Goal: Ask a question: Seek information or help from site administrators or community

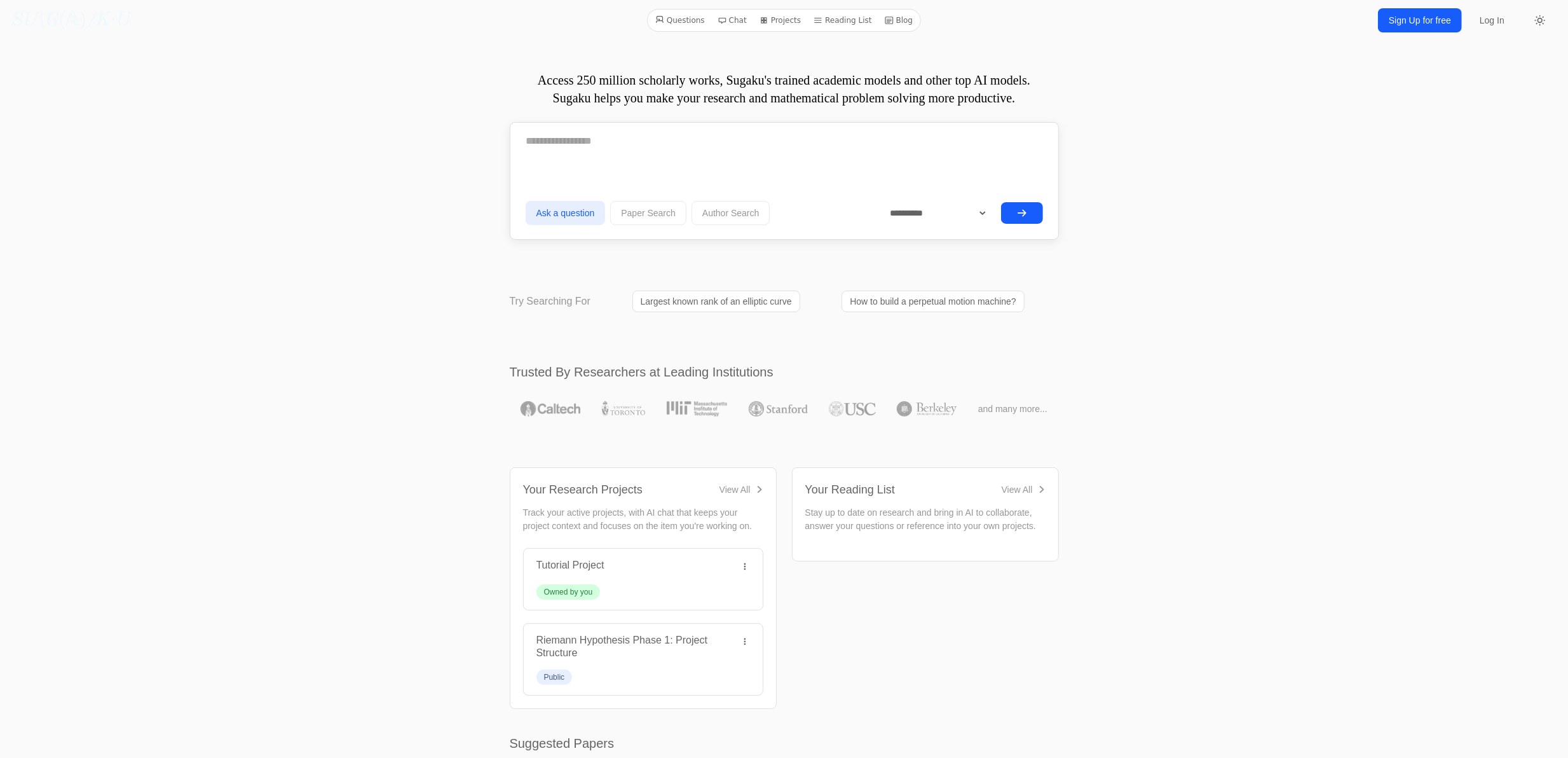
click at [1015, 210] on button "submit" at bounding box center [1022, 213] width 42 height 22
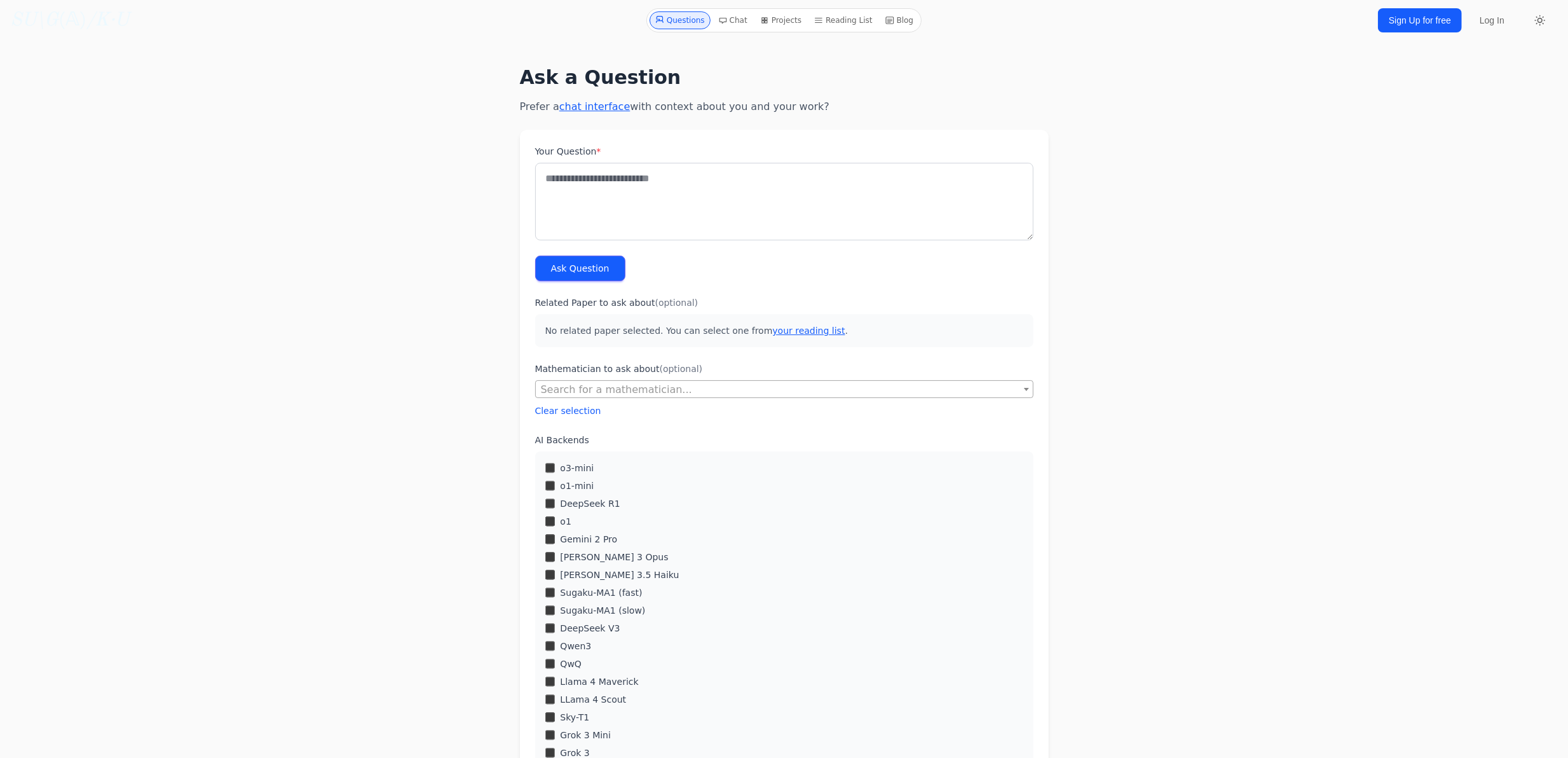
click at [555, 486] on div "o1-mini" at bounding box center [784, 485] width 478 height 13
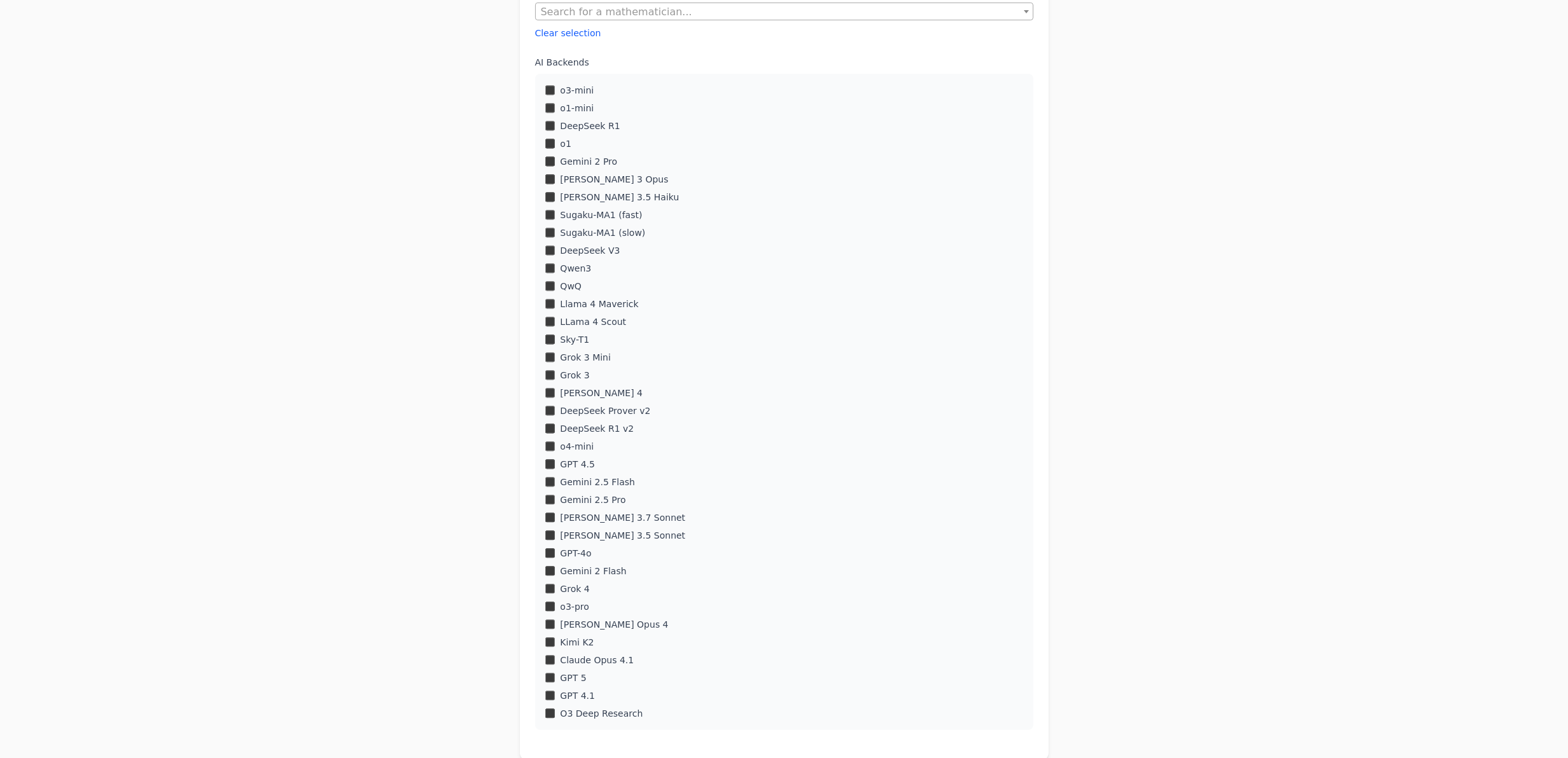
scroll to position [387, 0]
click at [546, 200] on div "Sugaku-MA1 (fast)" at bounding box center [784, 205] width 478 height 13
click at [548, 265] on div "Qwen3" at bounding box center [784, 259] width 478 height 13
click at [544, 225] on div "o3-mini o1-mini DeepSeek R1 o1 Gemini 2 Pro Claude 3 Opus" at bounding box center [784, 392] width 499 height 657
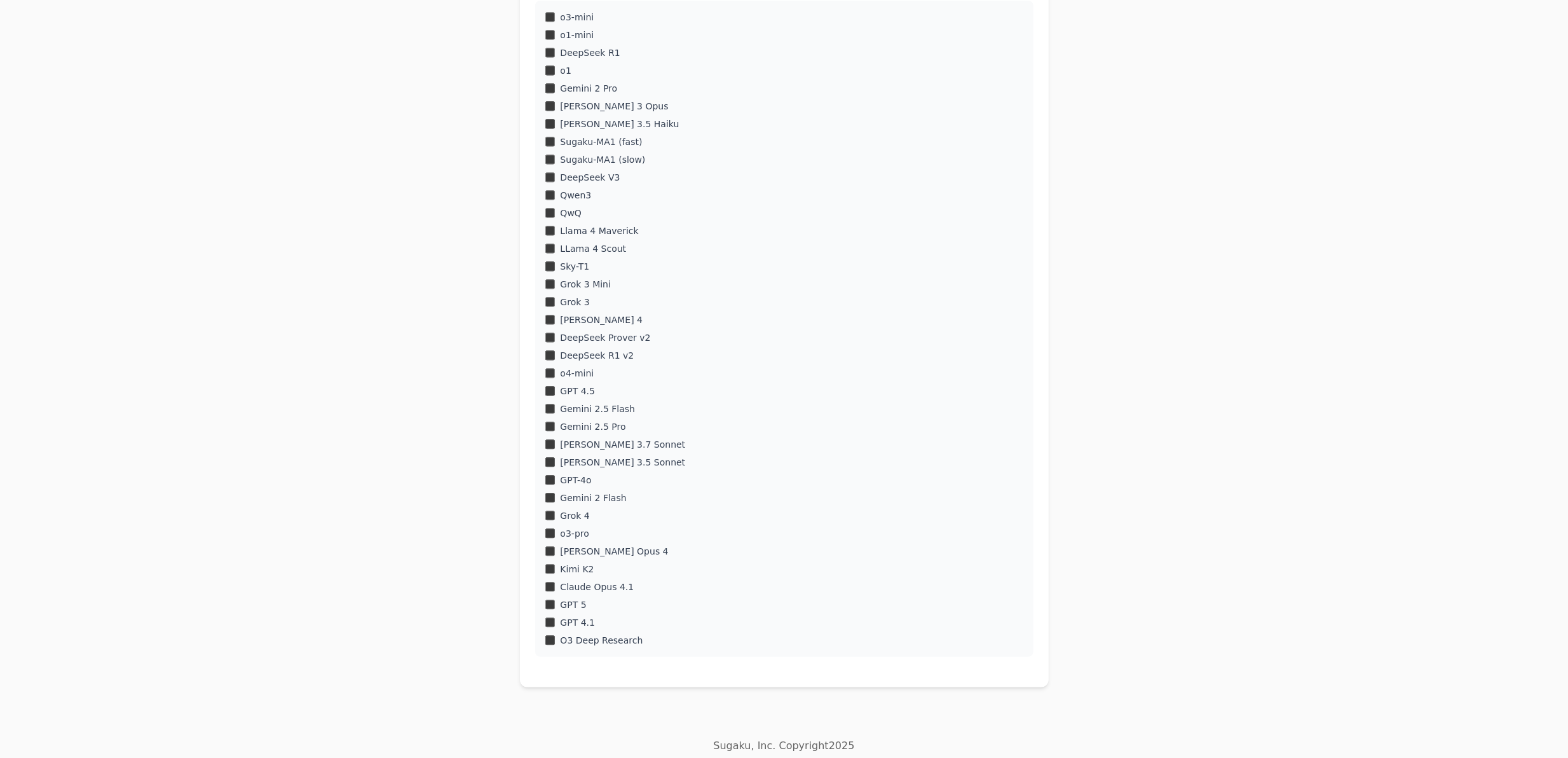
scroll to position [471, 0]
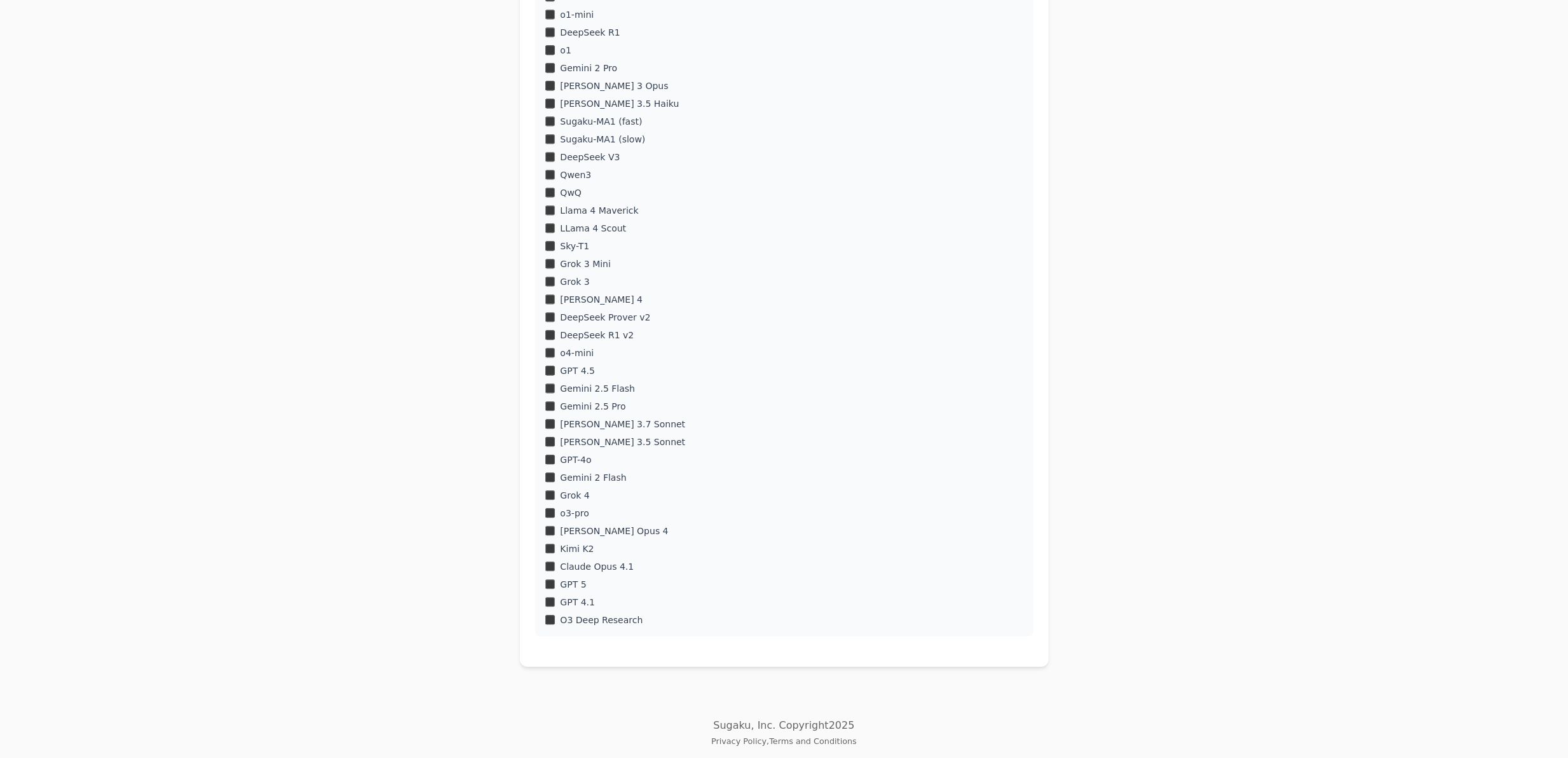
click at [557, 526] on div "[PERSON_NAME] Opus 4" at bounding box center [784, 531] width 478 height 13
drag, startPoint x: 636, startPoint y: 567, endPoint x: 560, endPoint y: 563, distance: 76.1
click at [557, 562] on div "Claude Opus 4.1" at bounding box center [784, 566] width 478 height 13
copy label "Claude Opus 4.1"
drag, startPoint x: 599, startPoint y: 602, endPoint x: 562, endPoint y: 605, distance: 37.1
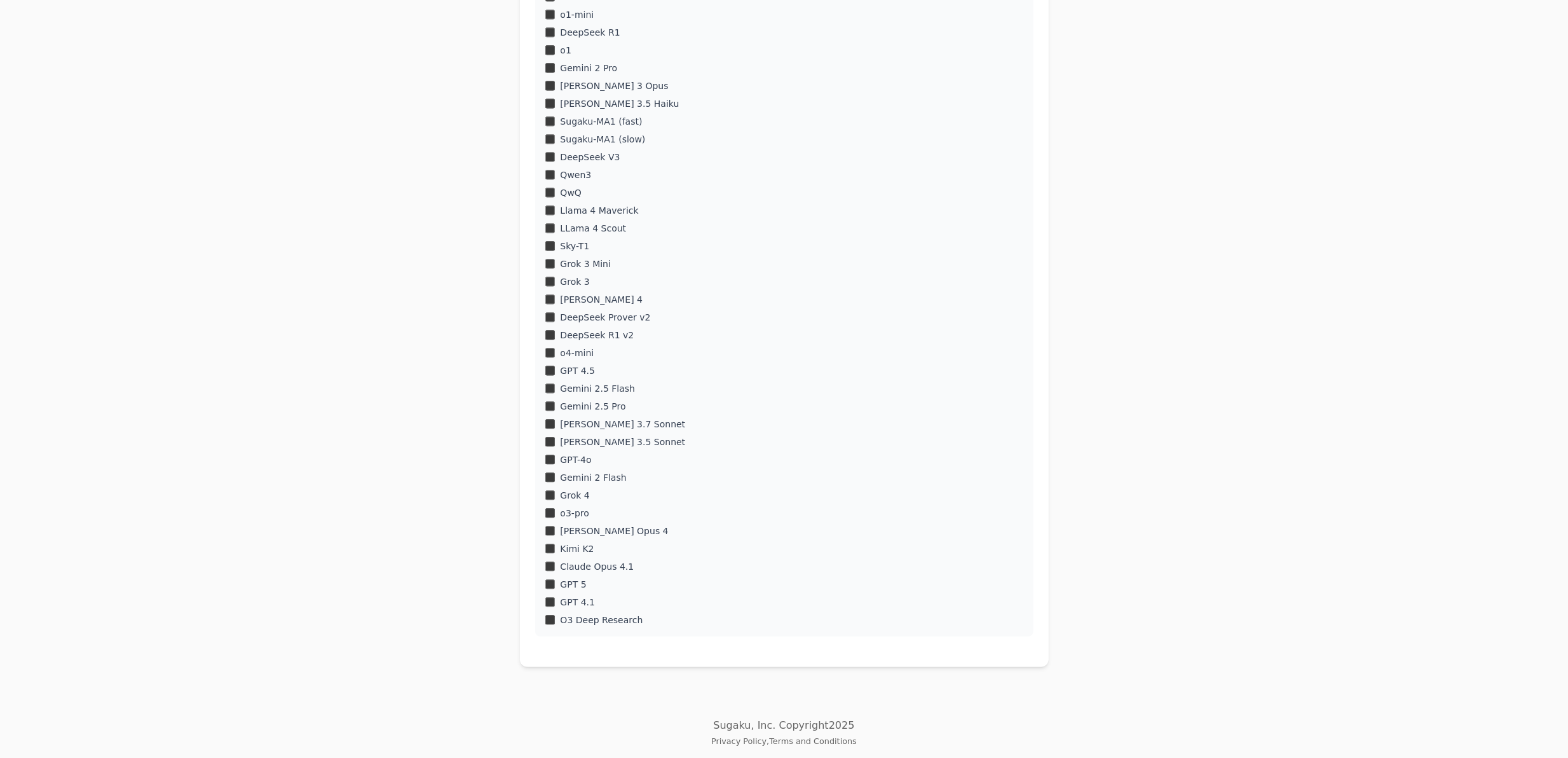
click at [562, 605] on div "GPT 4.1" at bounding box center [784, 602] width 478 height 13
copy label "GPT 4.1"
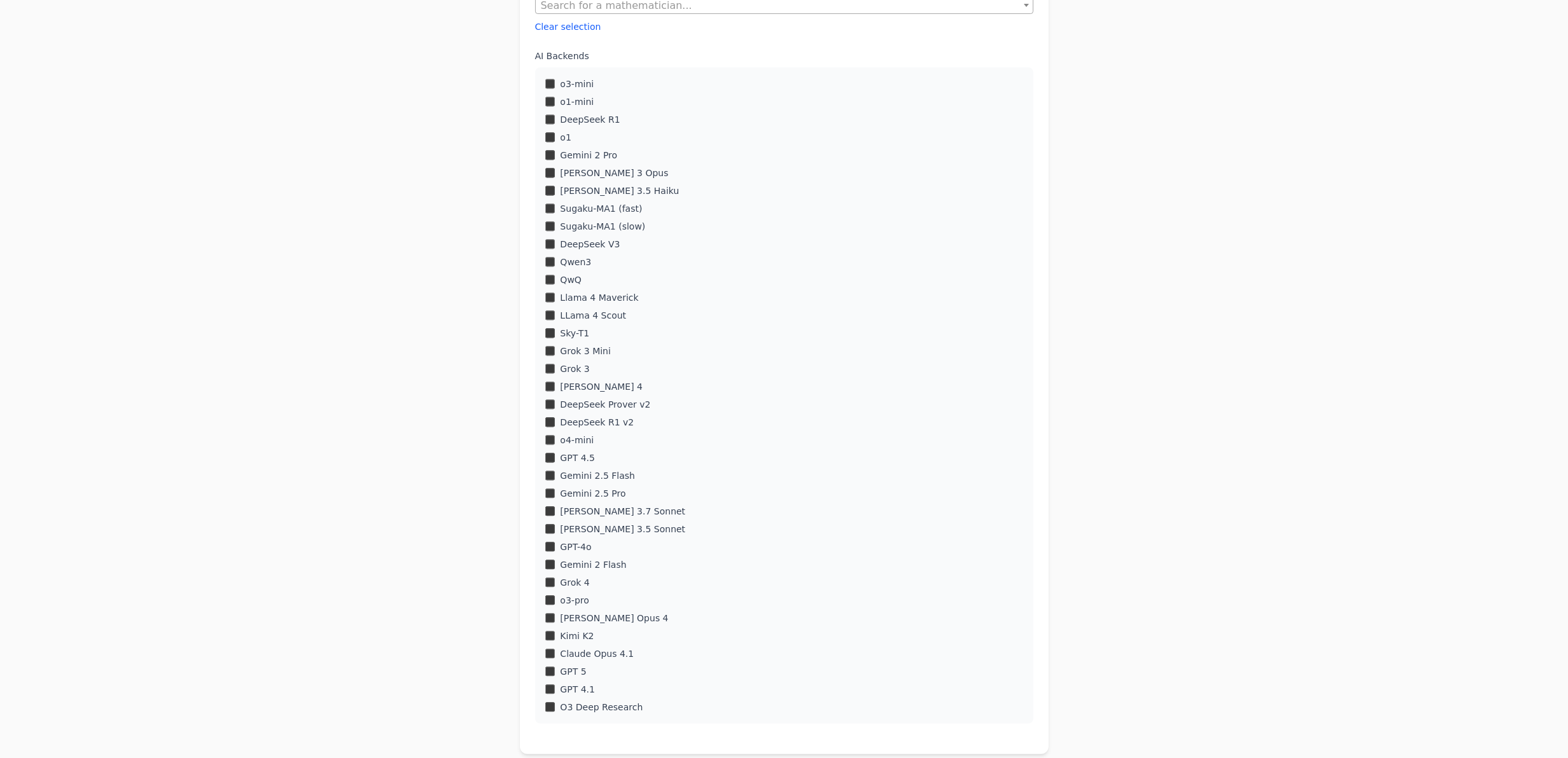
scroll to position [387, 0]
click at [557, 701] on div "O3 Deep Research" at bounding box center [784, 704] width 478 height 13
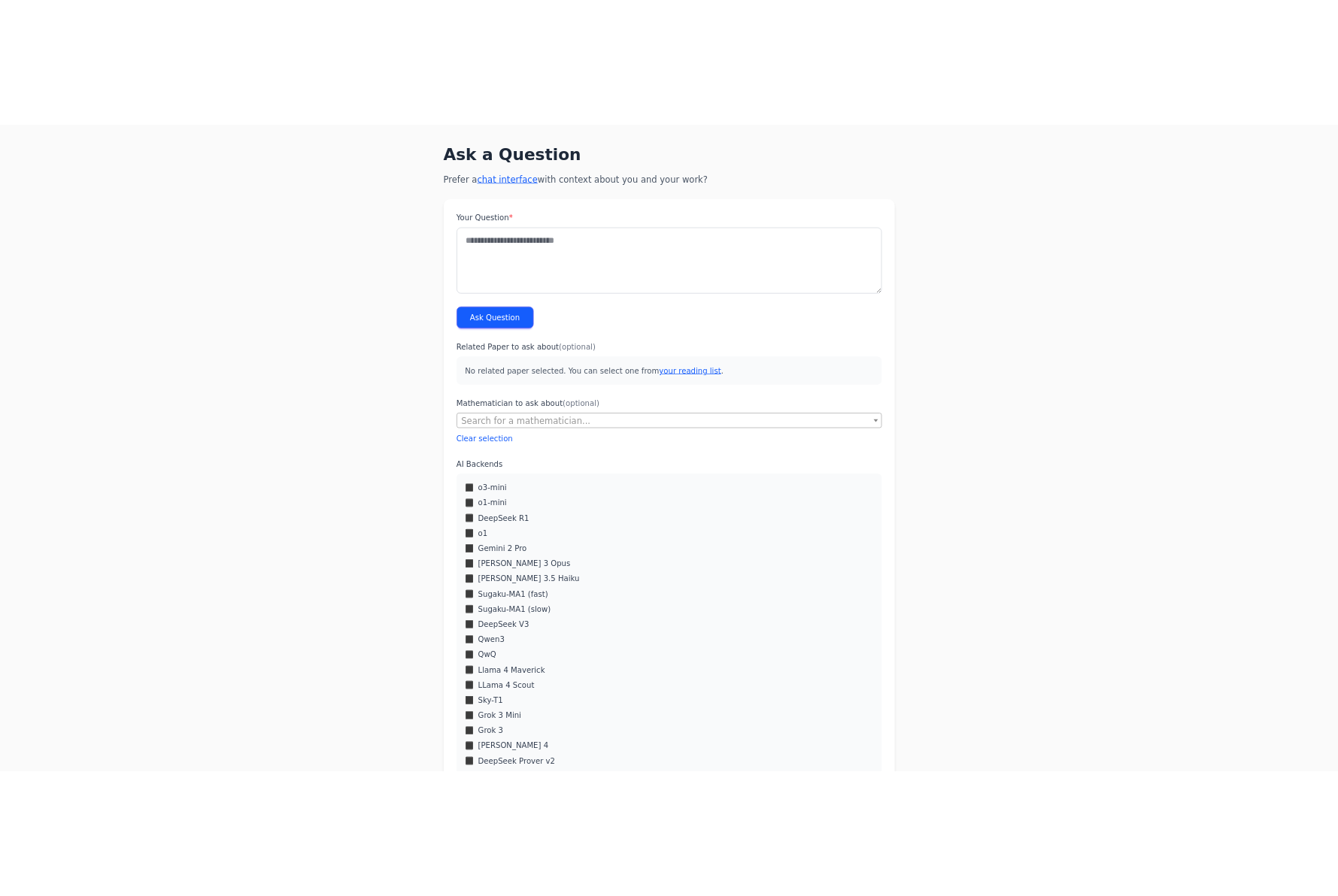
scroll to position [0, 0]
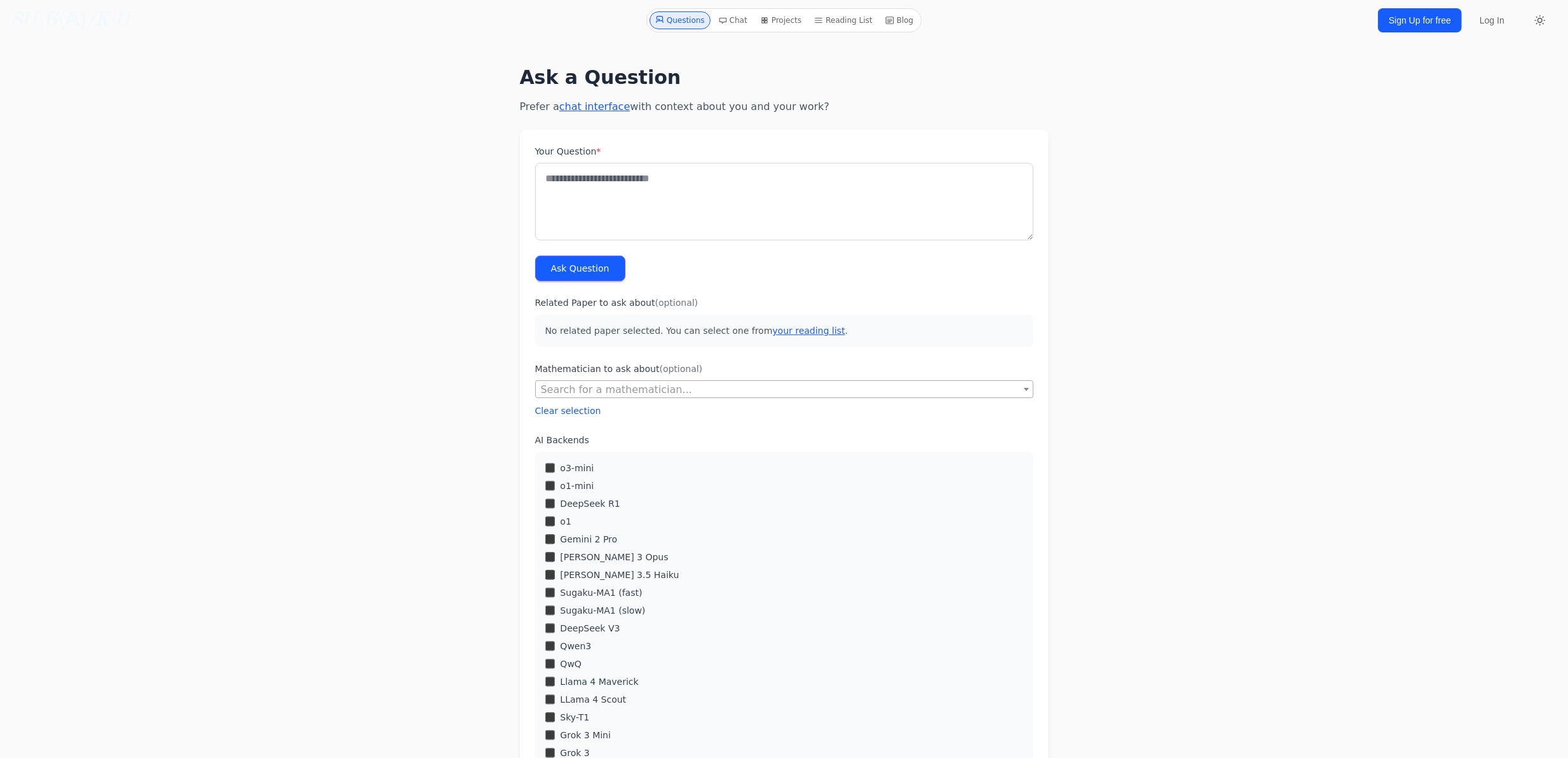
click at [1, 755] on body "Questions Chat Projects Reading List Blog SU\G (𝔸) /K·U Questions Chat Projects…" at bounding box center [784, 610] width 1568 height 1220
drag, startPoint x: 1545, startPoint y: 2, endPoint x: 1193, endPoint y: 149, distance: 381.5
click at [1193, 149] on div "Ask a Question Prefer a chat interface with context about you and your work? Yo…" at bounding box center [784, 602] width 936 height 1103
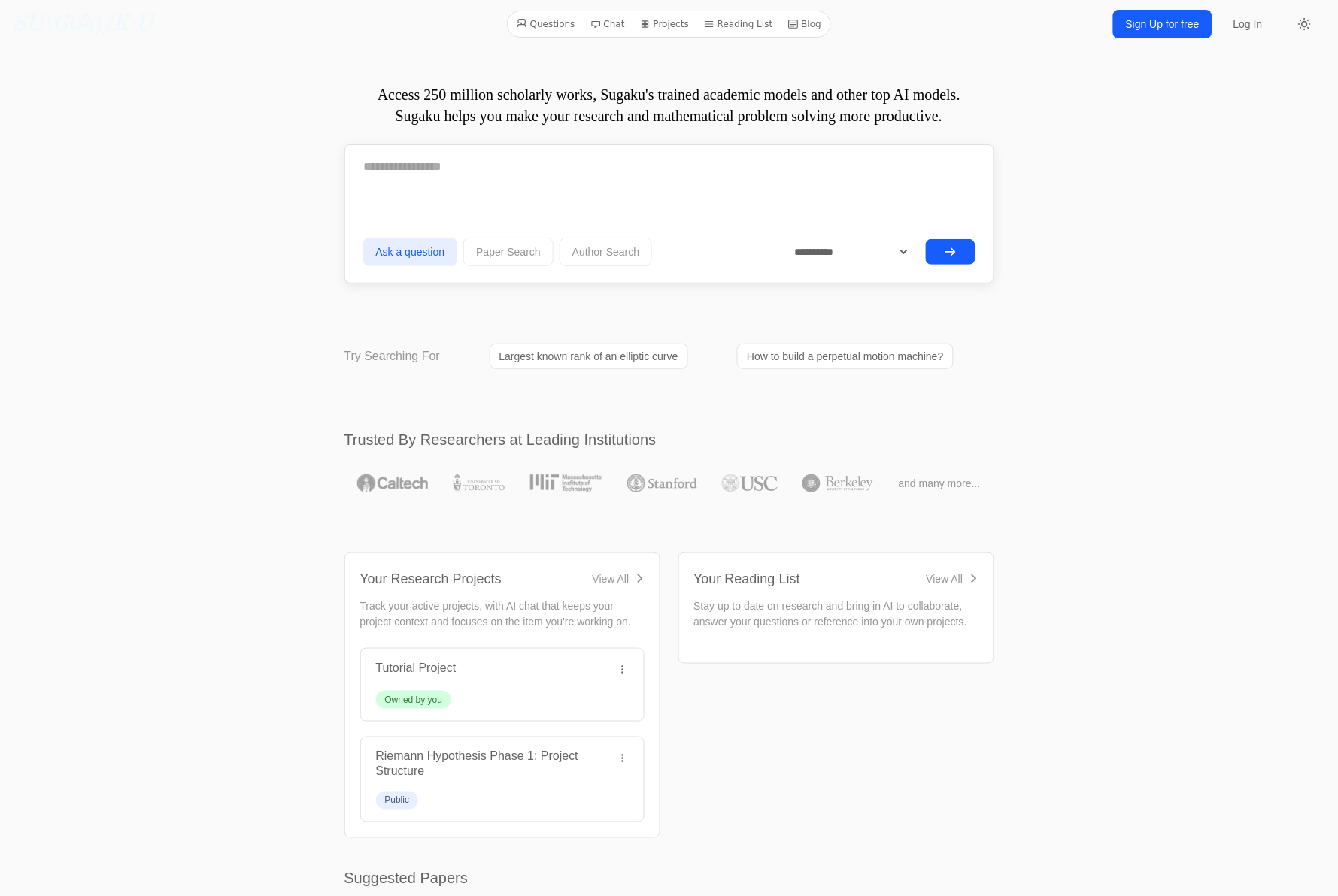
click at [948, 246] on icon "submit" at bounding box center [950, 252] width 12 height 12
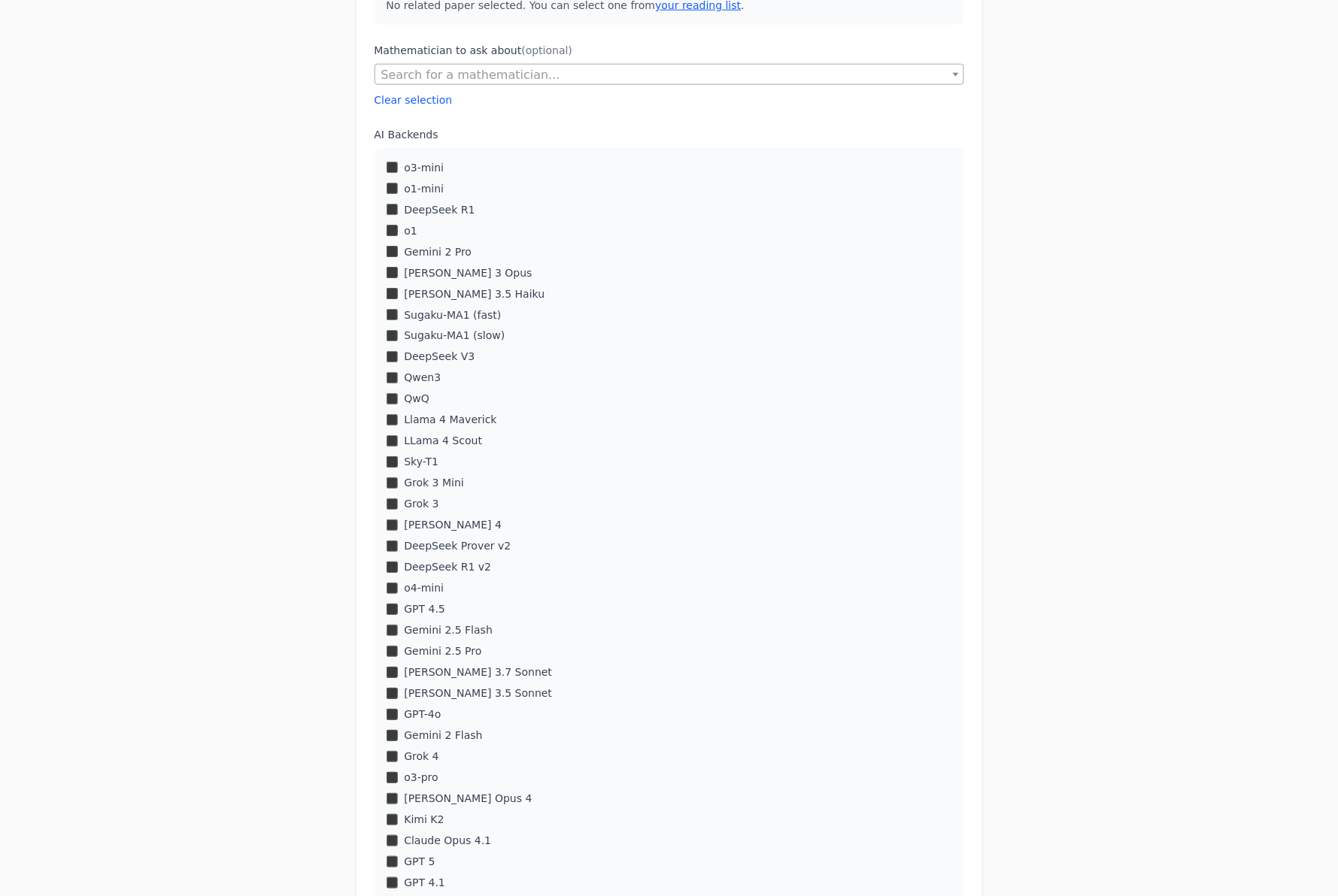
scroll to position [400, 0]
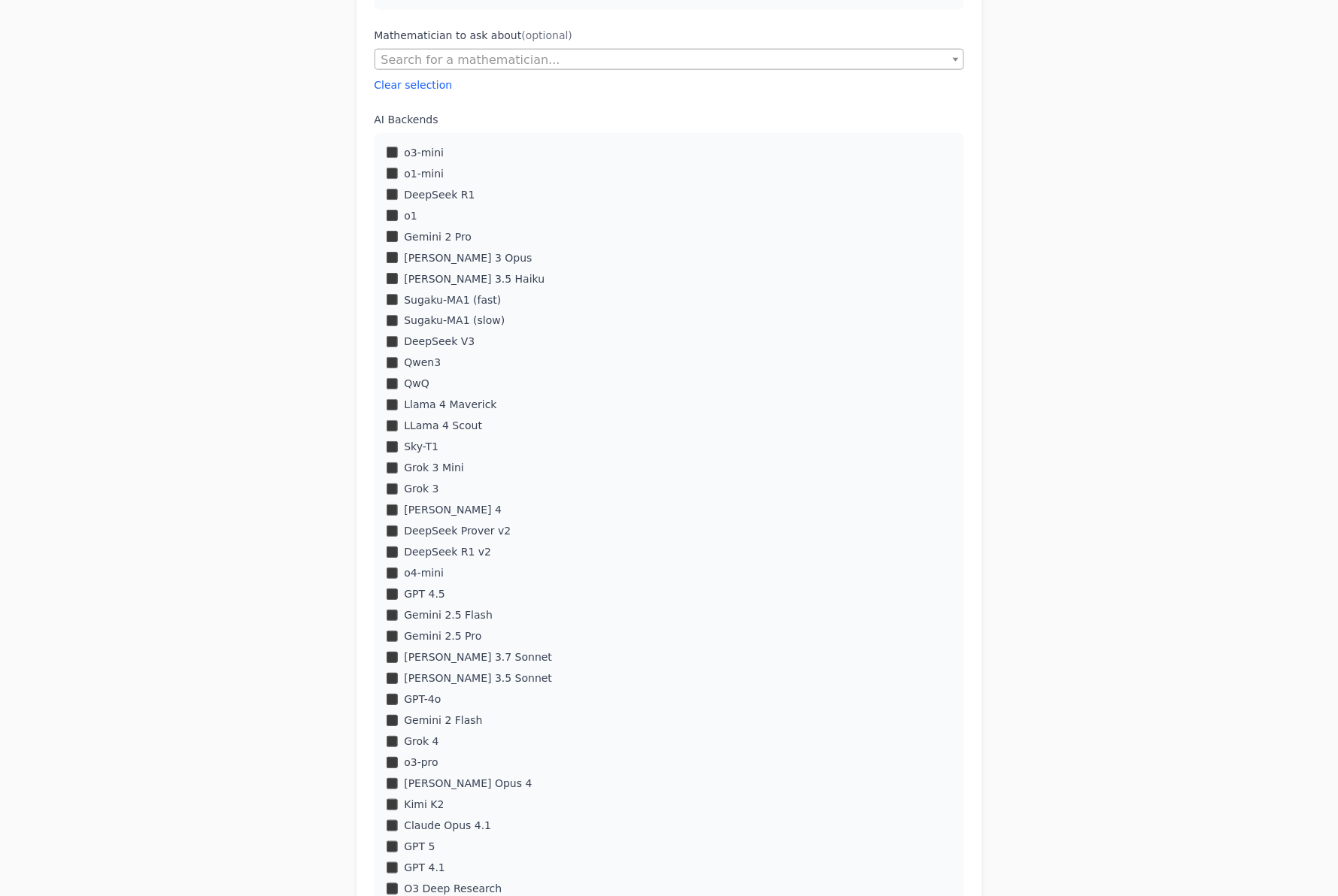
click at [391, 419] on div "LLama 4 Scout" at bounding box center [669, 426] width 565 height 15
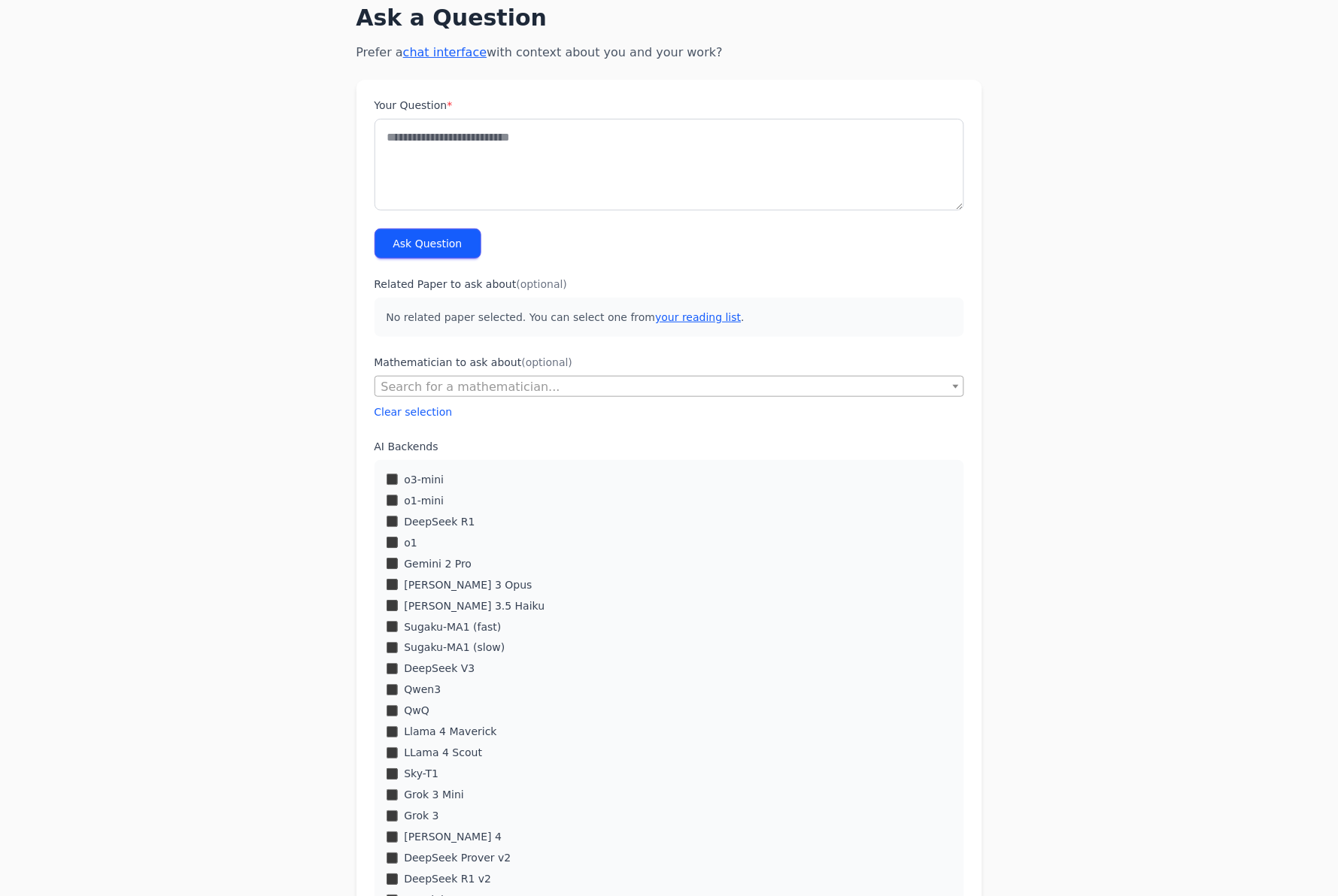
scroll to position [0, 0]
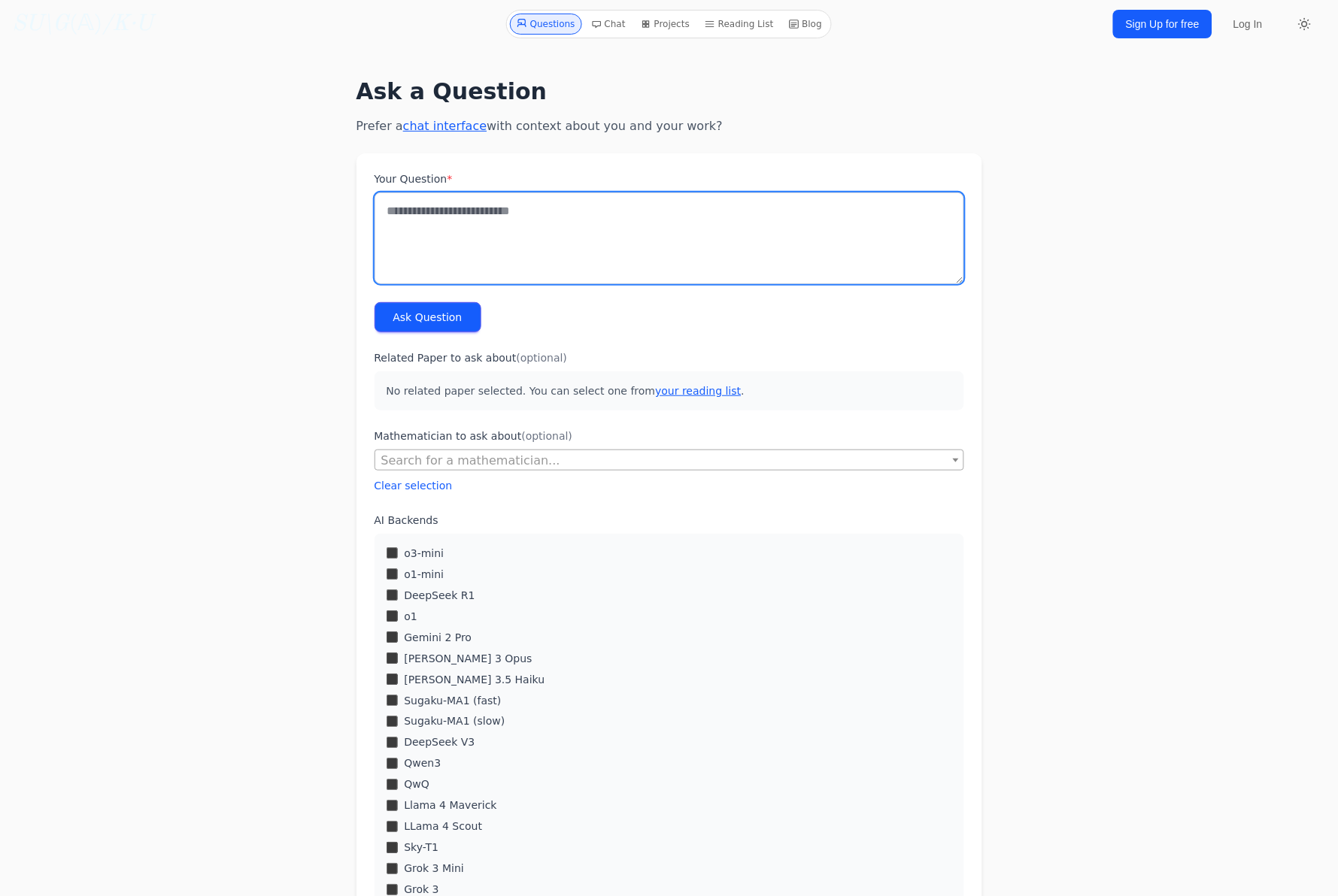
click at [514, 232] on textarea "Your Question *" at bounding box center [669, 238] width 590 height 92
type textarea "**********"
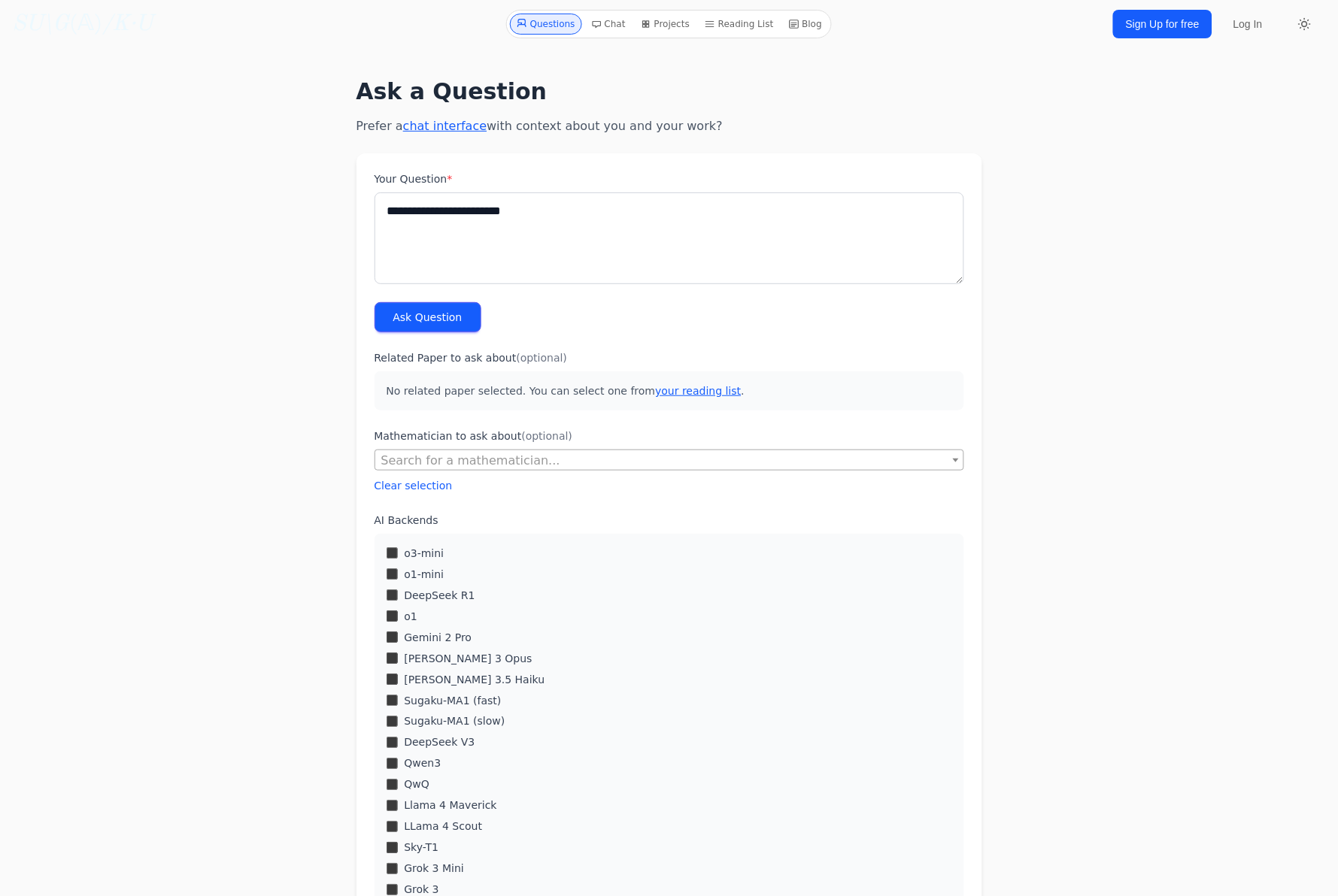
click at [434, 318] on button "Ask Question" at bounding box center [428, 317] width 107 height 30
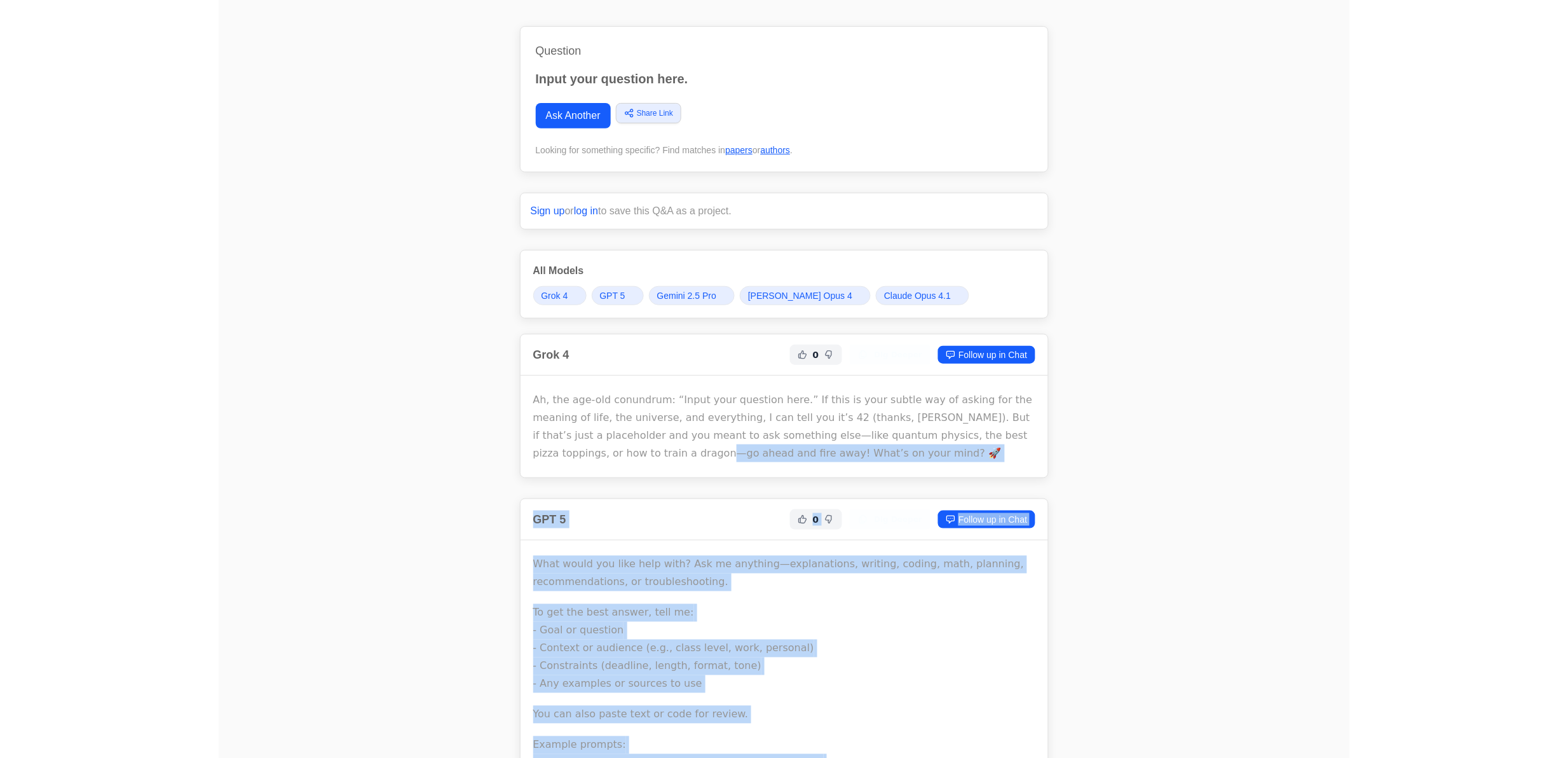
scroll to position [33, 0]
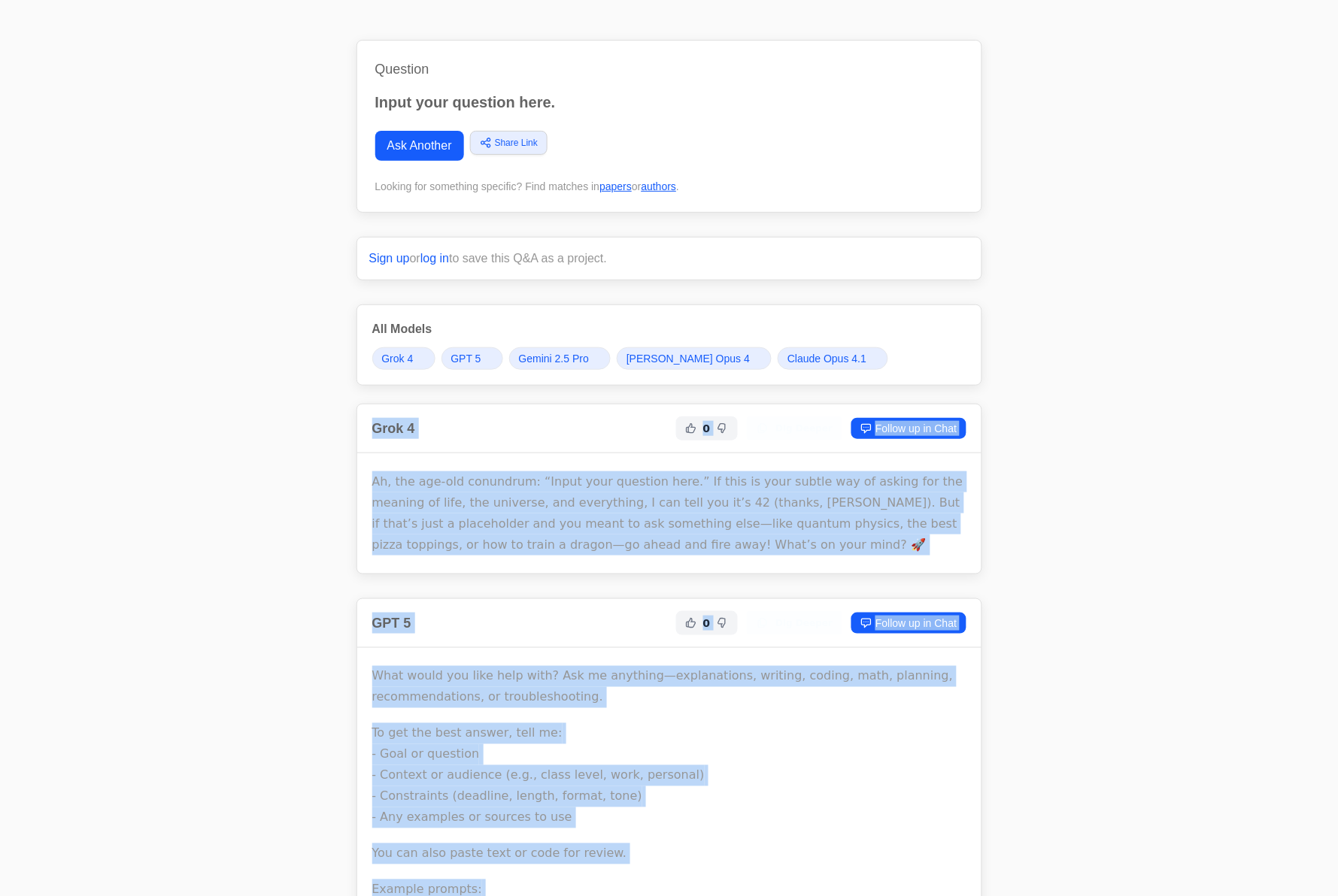
drag, startPoint x: 634, startPoint y: 747, endPoint x: 263, endPoint y: 405, distance: 504.6
copy div "Lore 0 6 Ips Dolors Ametco ad el Sedd Ei, tem inc-utl etdolorem: “Aliqu enim ad…"
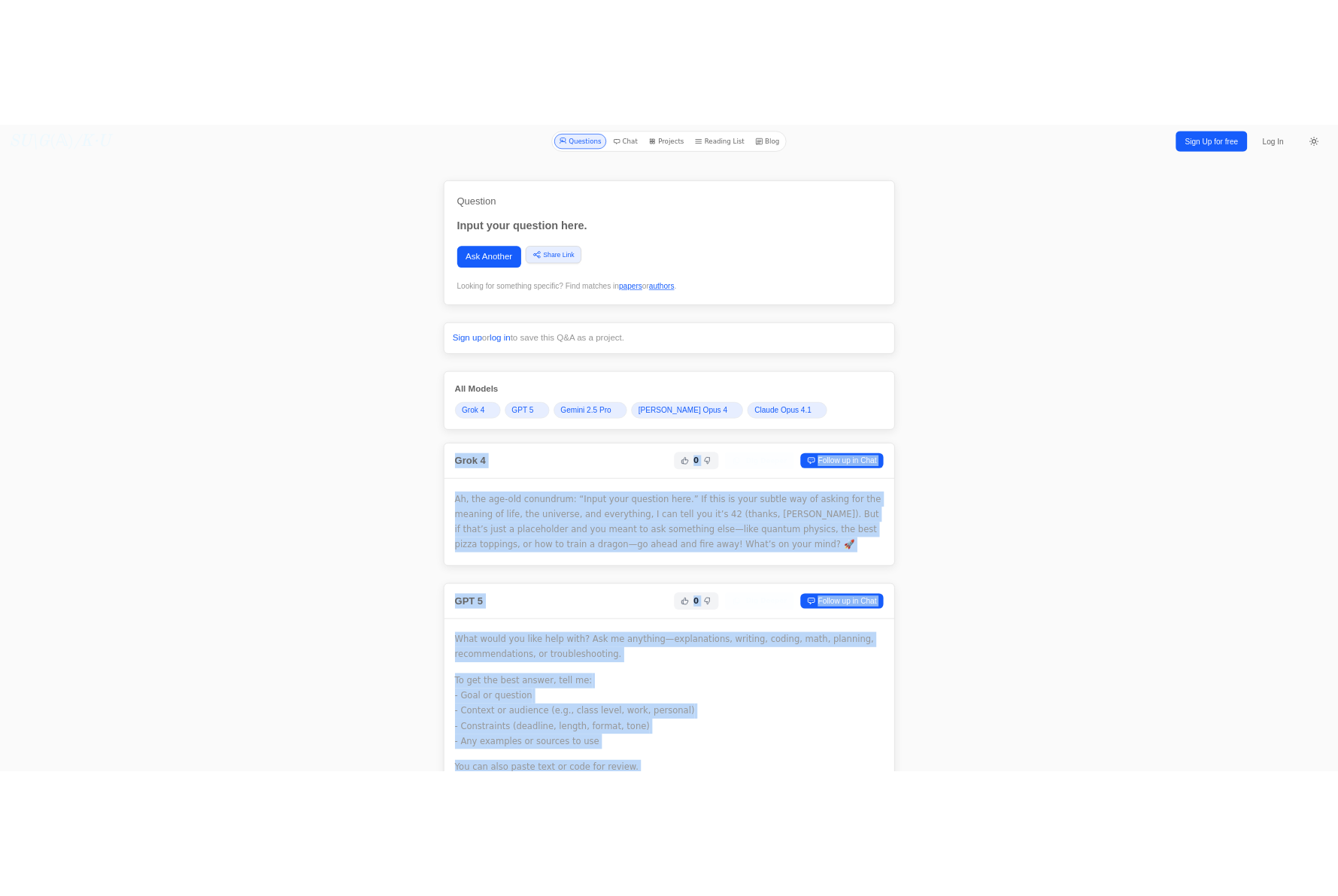
scroll to position [0, 0]
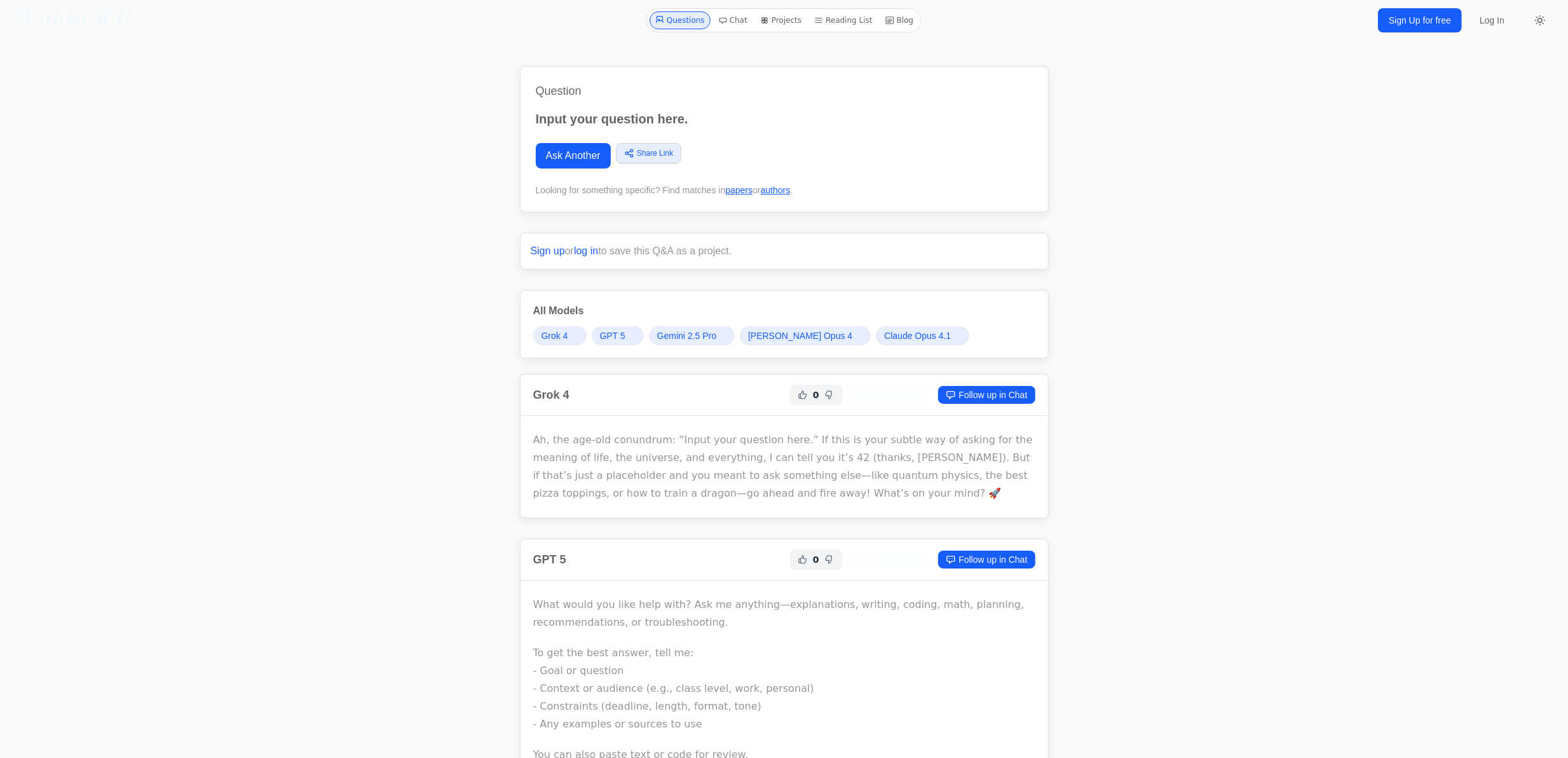
drag, startPoint x: 1504, startPoint y: 0, endPoint x: 1205, endPoint y: 246, distance: 387.2
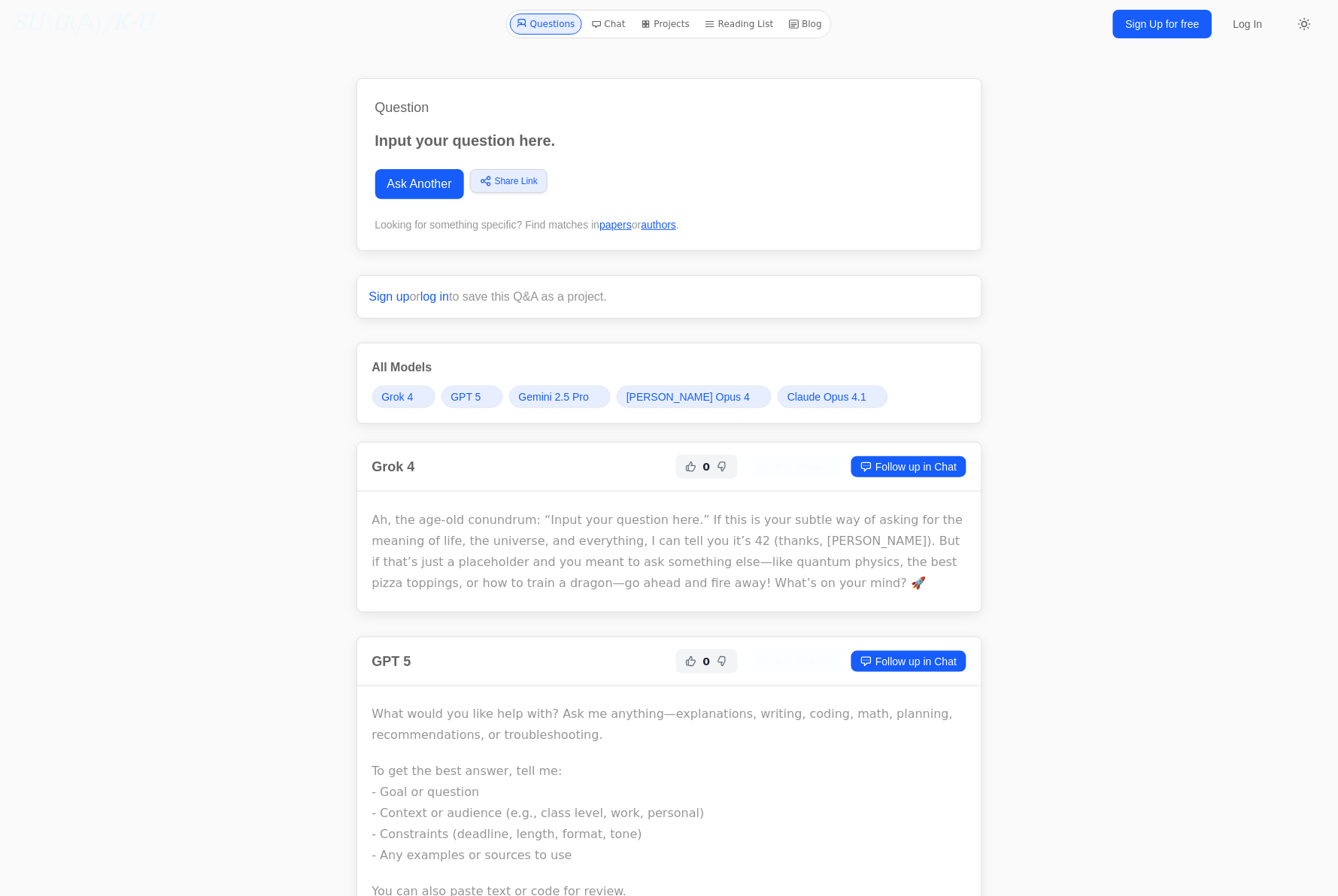
click at [418, 194] on link "Ask Another" at bounding box center [420, 184] width 89 height 30
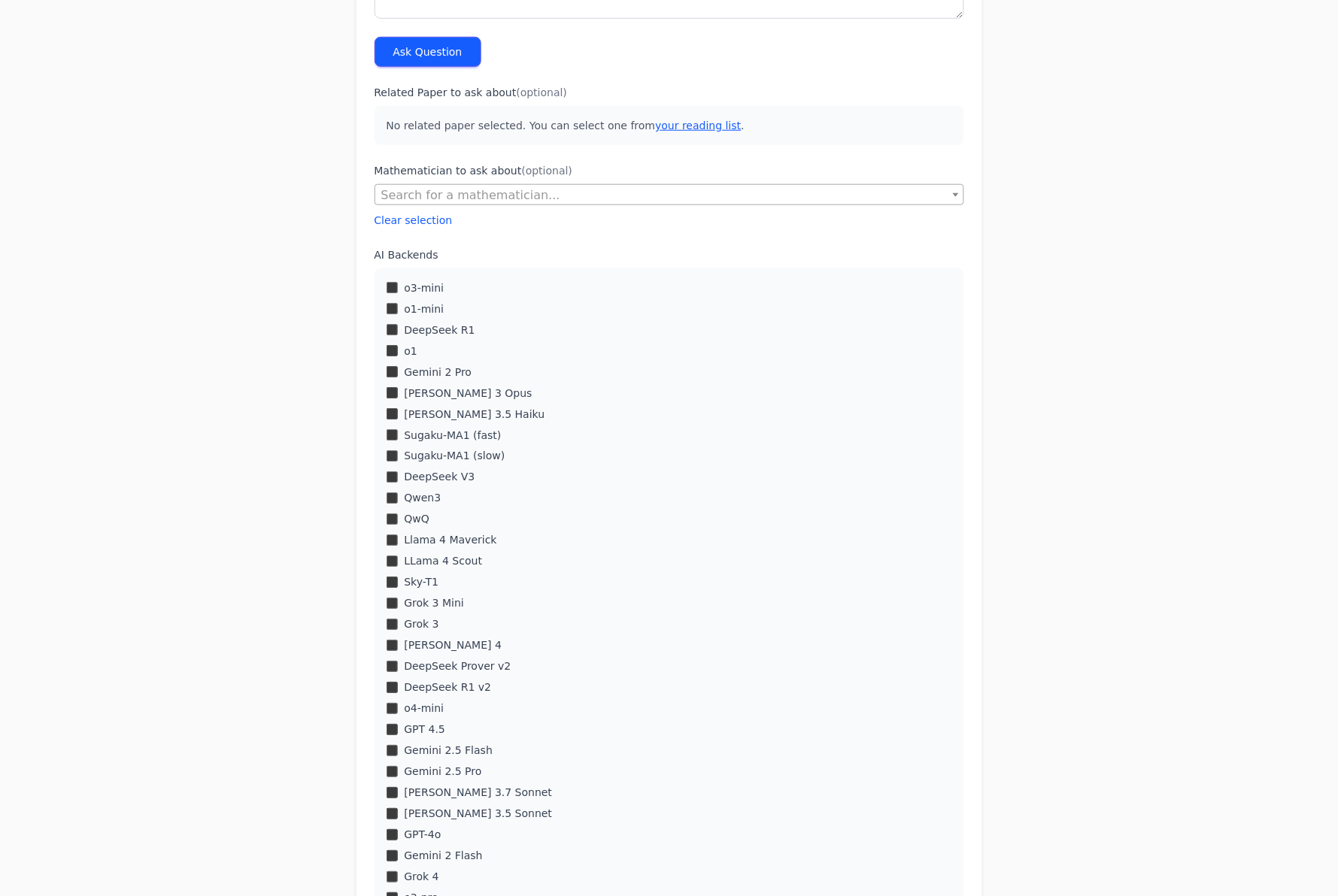
scroll to position [200, 0]
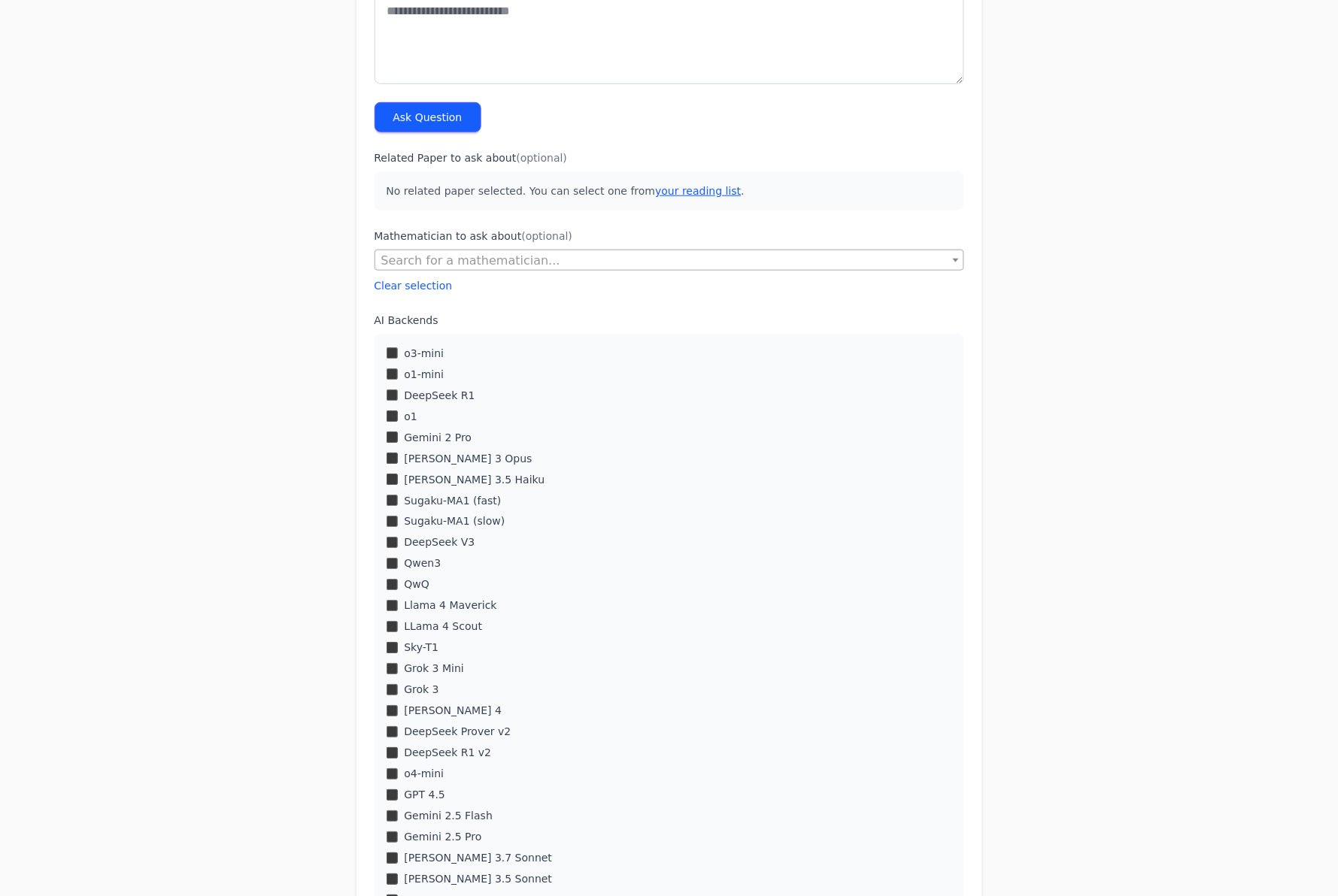
click at [394, 514] on div "Sugaku-MA1 (slow)" at bounding box center [669, 521] width 565 height 15
click at [388, 565] on div "o3-mini o1-mini DeepSeek R1 o1 Gemini 2 Pro Claude 3 Opus" at bounding box center [669, 722] width 590 height 776
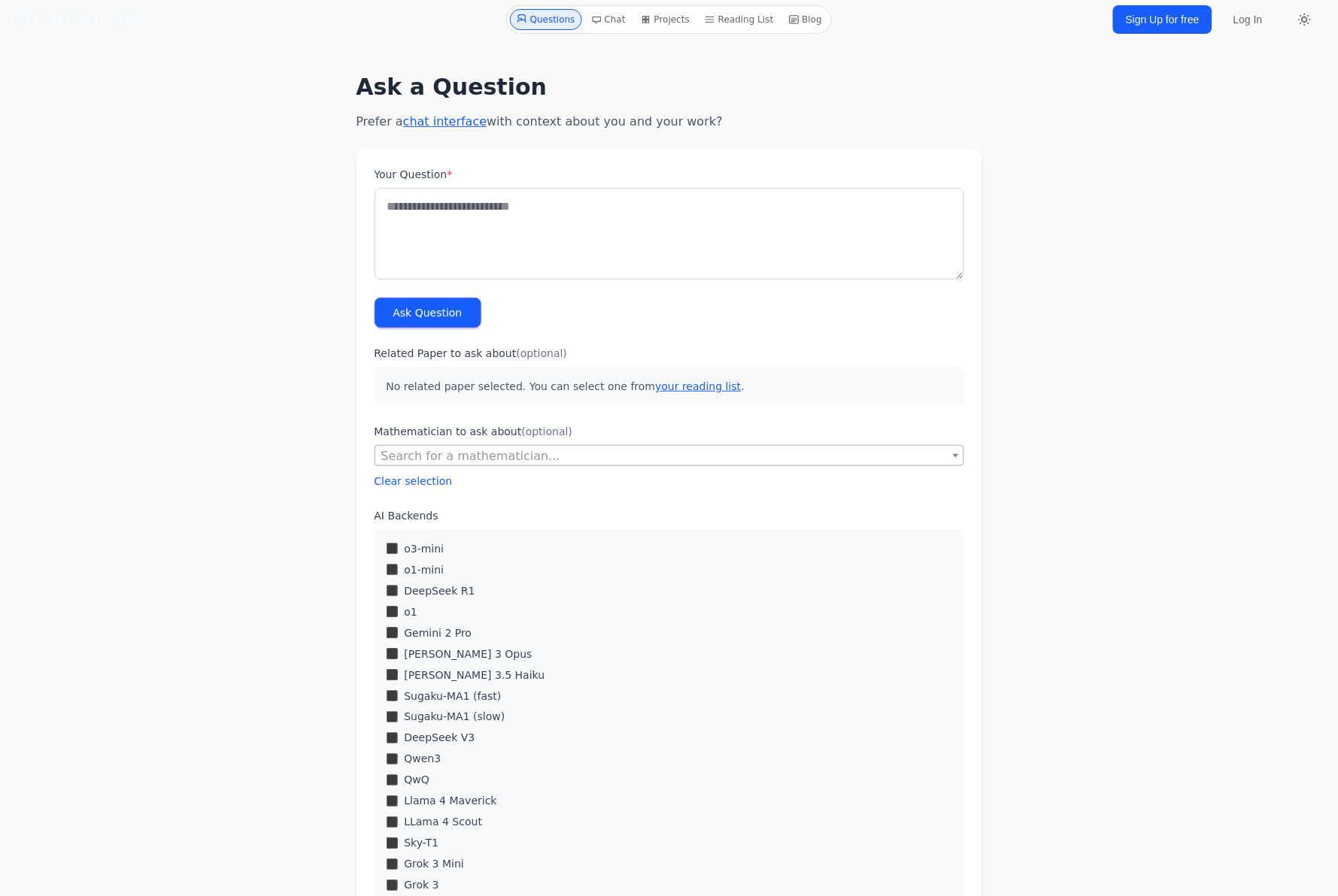
scroll to position [0, 0]
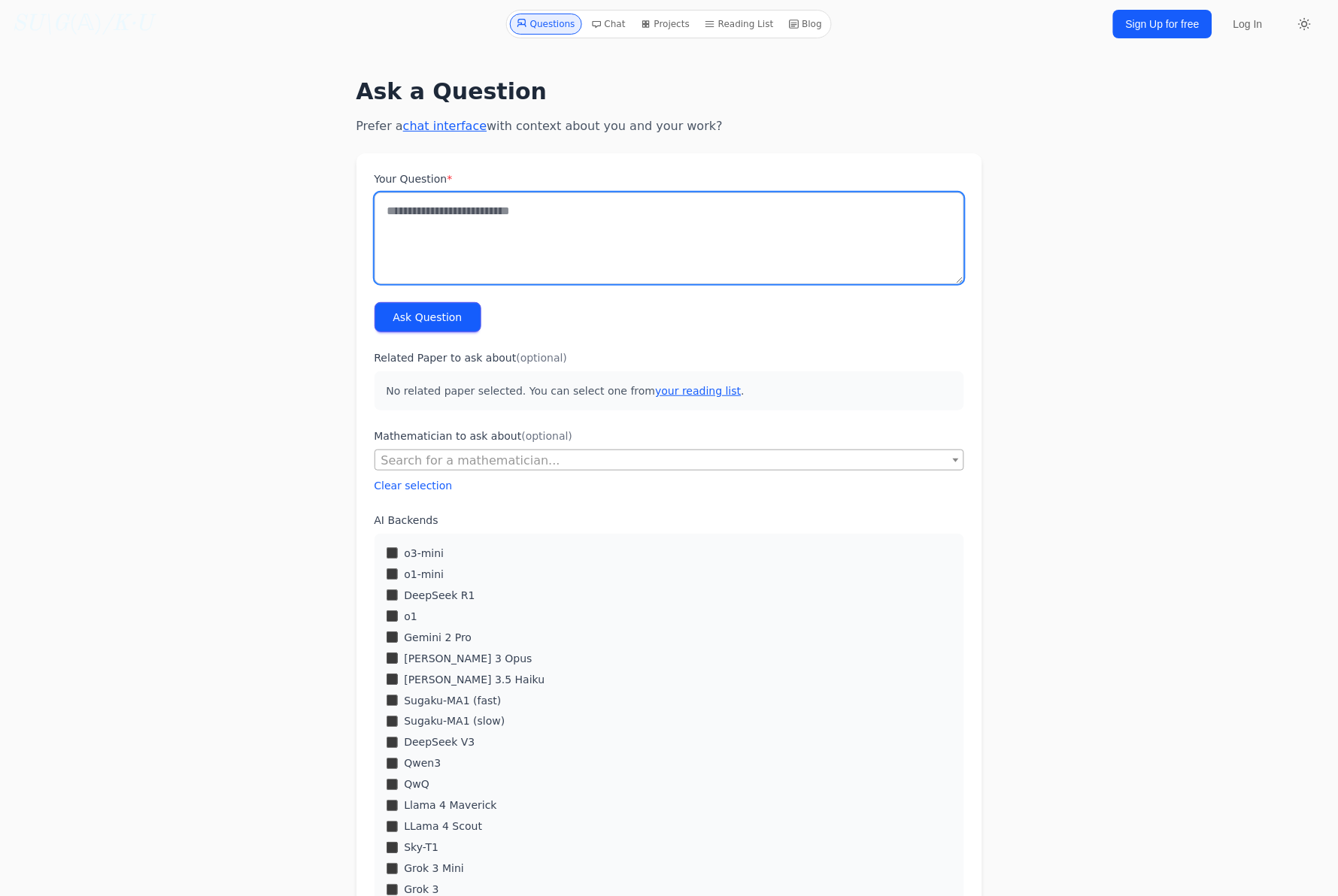
click at [460, 207] on textarea "Your Question *" at bounding box center [669, 238] width 590 height 92
type textarea "****"
drag, startPoint x: 525, startPoint y: 227, endPoint x: 230, endPoint y: 182, distance: 298.4
click at [230, 182] on div "Ask a Question Prefer a chat interface with context about you and your work? Yo…" at bounding box center [669, 712] width 1107 height 1303
type textarea "*"
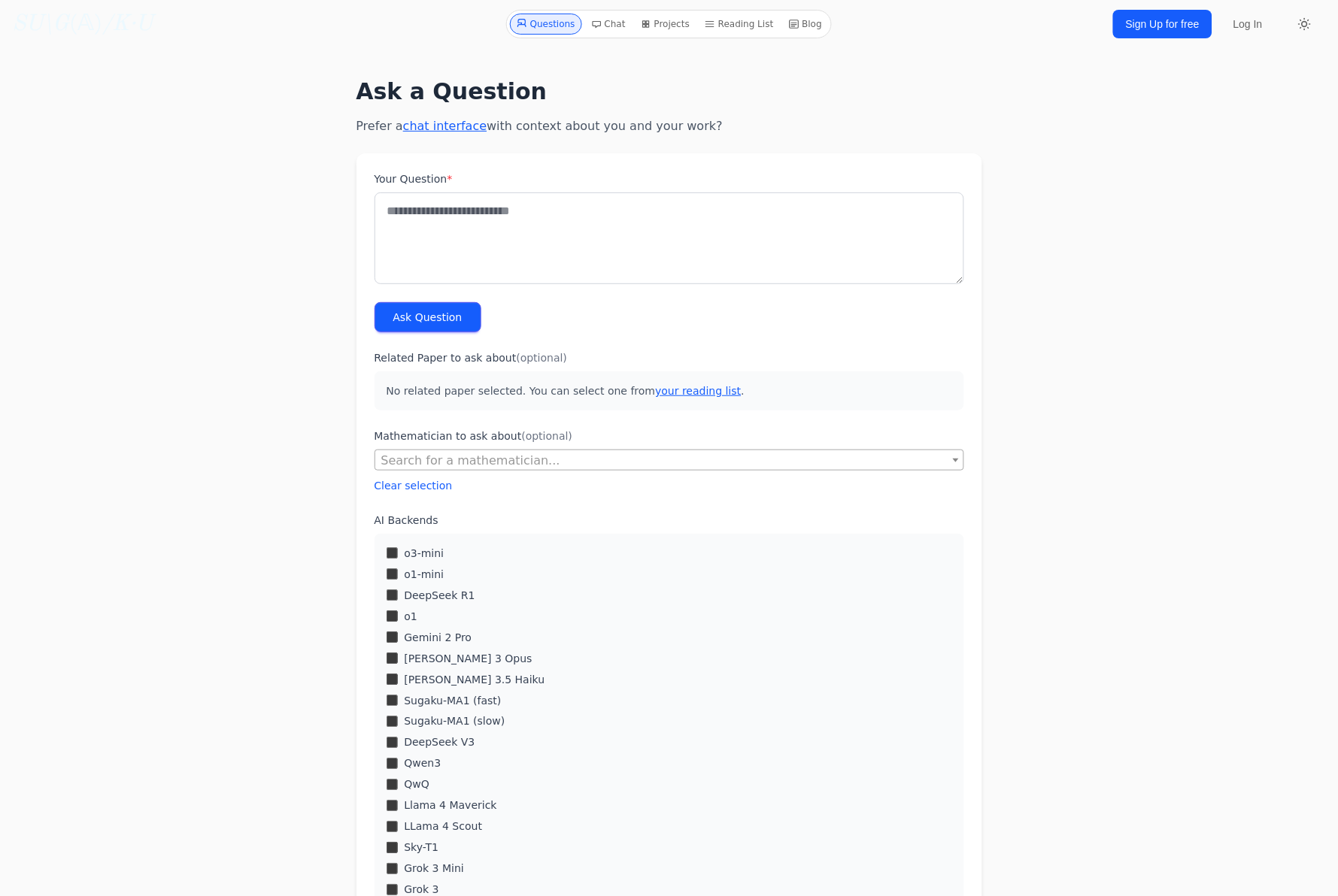
drag, startPoint x: 131, startPoint y: 308, endPoint x: 140, endPoint y: 311, distance: 9.5
click at [133, 308] on div "Ask a Question Prefer a chat interface with context about you and your work? Yo…" at bounding box center [669, 712] width 1107 height 1303
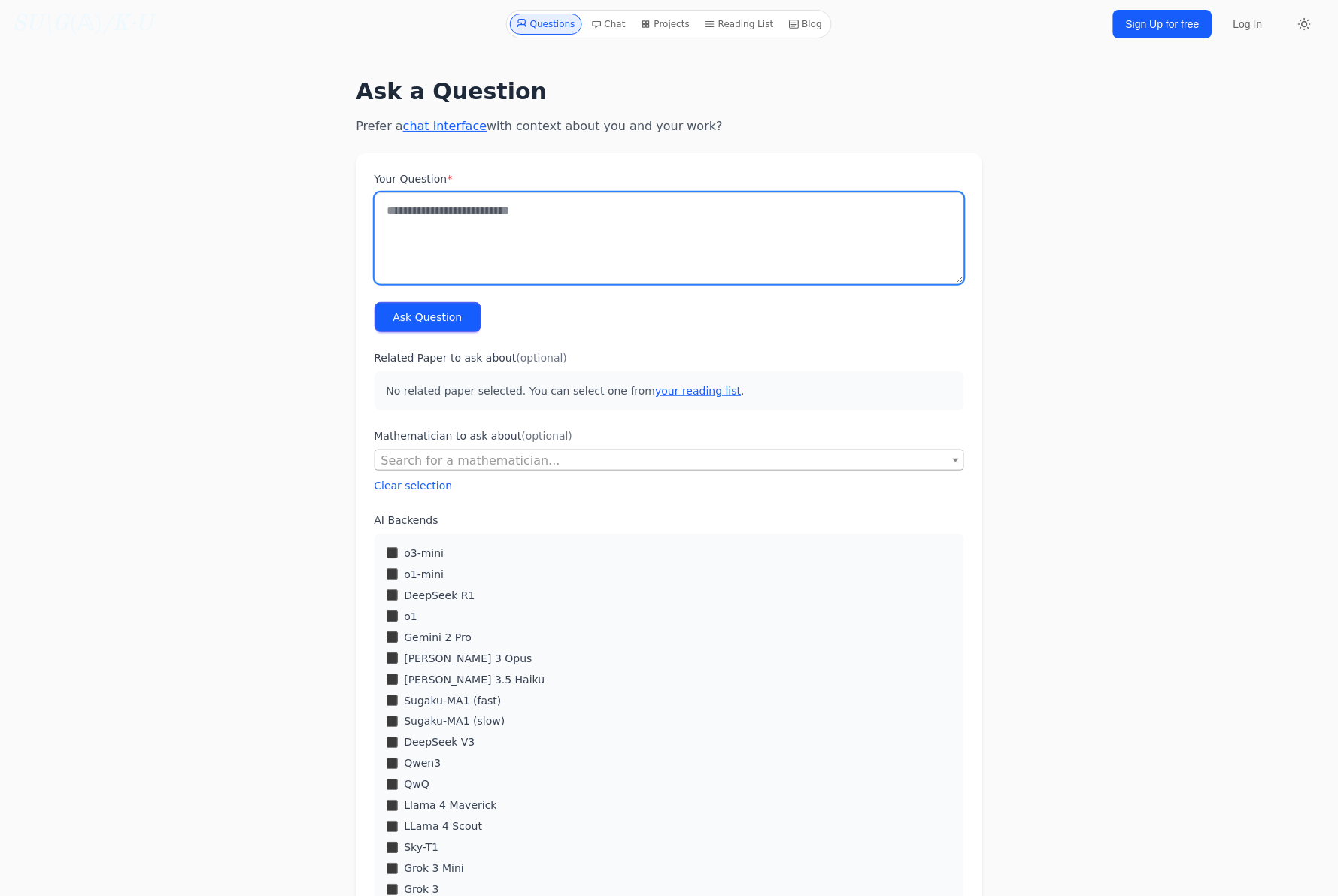
click at [457, 230] on textarea "Your Question *" at bounding box center [669, 238] width 590 height 92
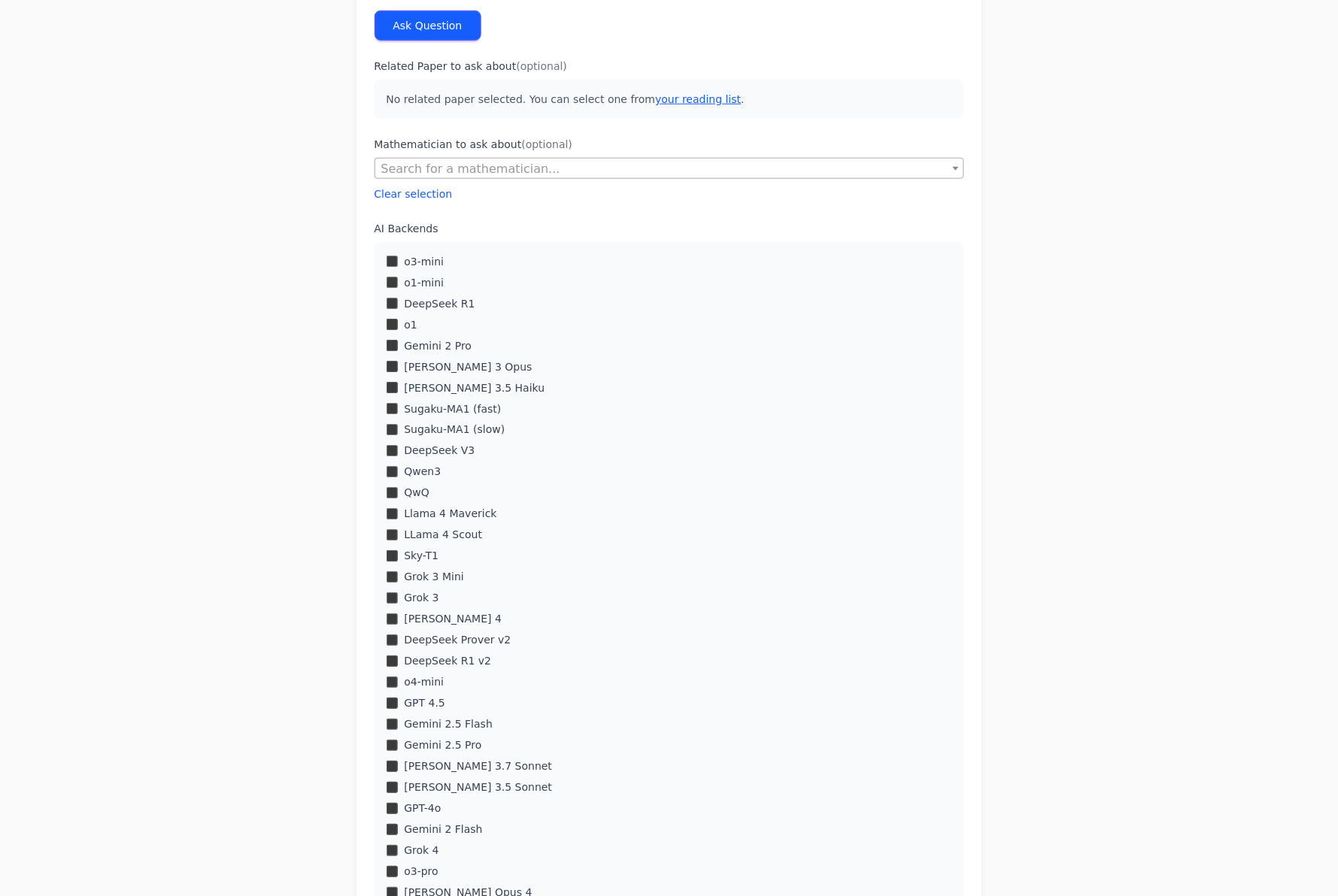
scroll to position [300, 0]
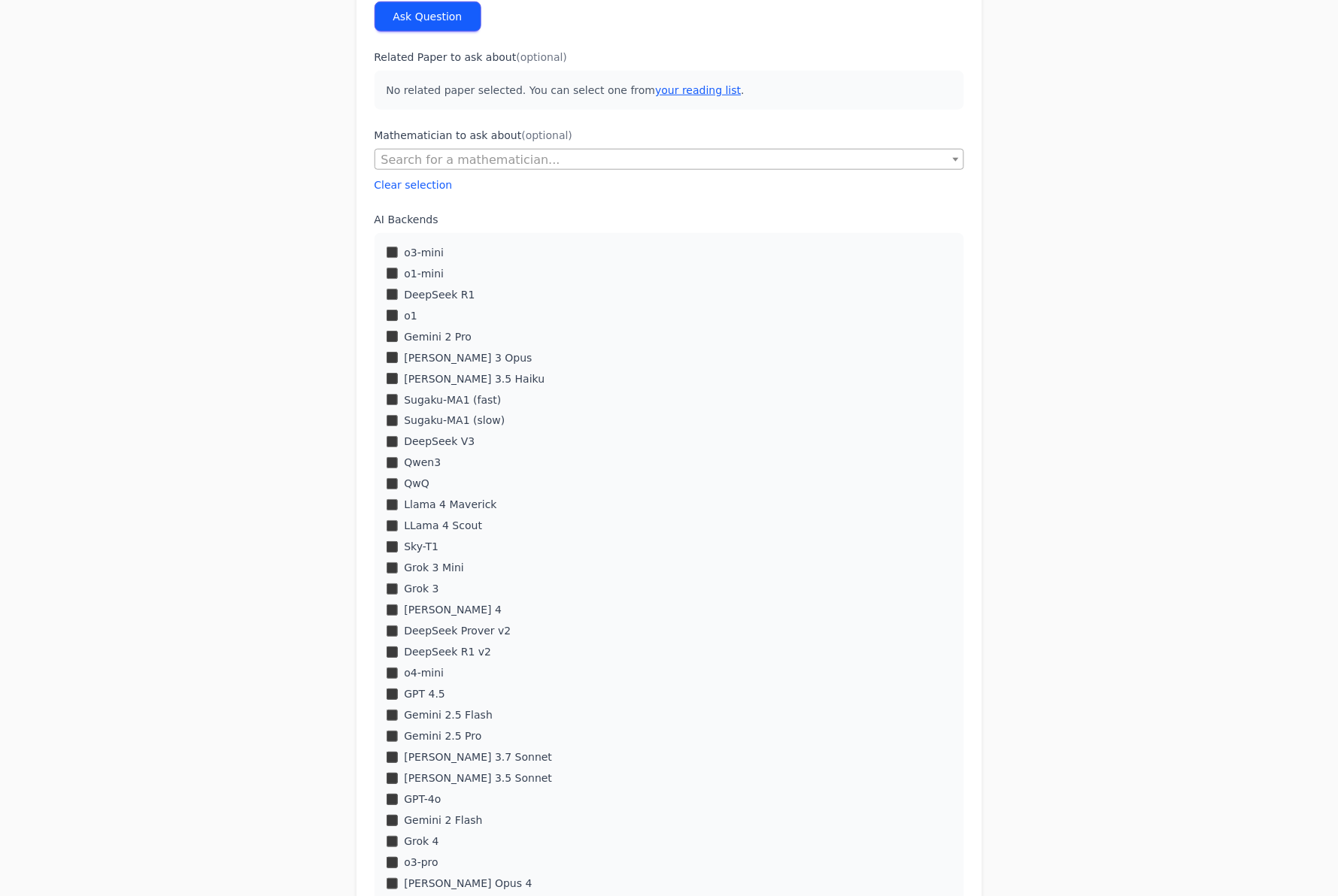
type textarea "**********"
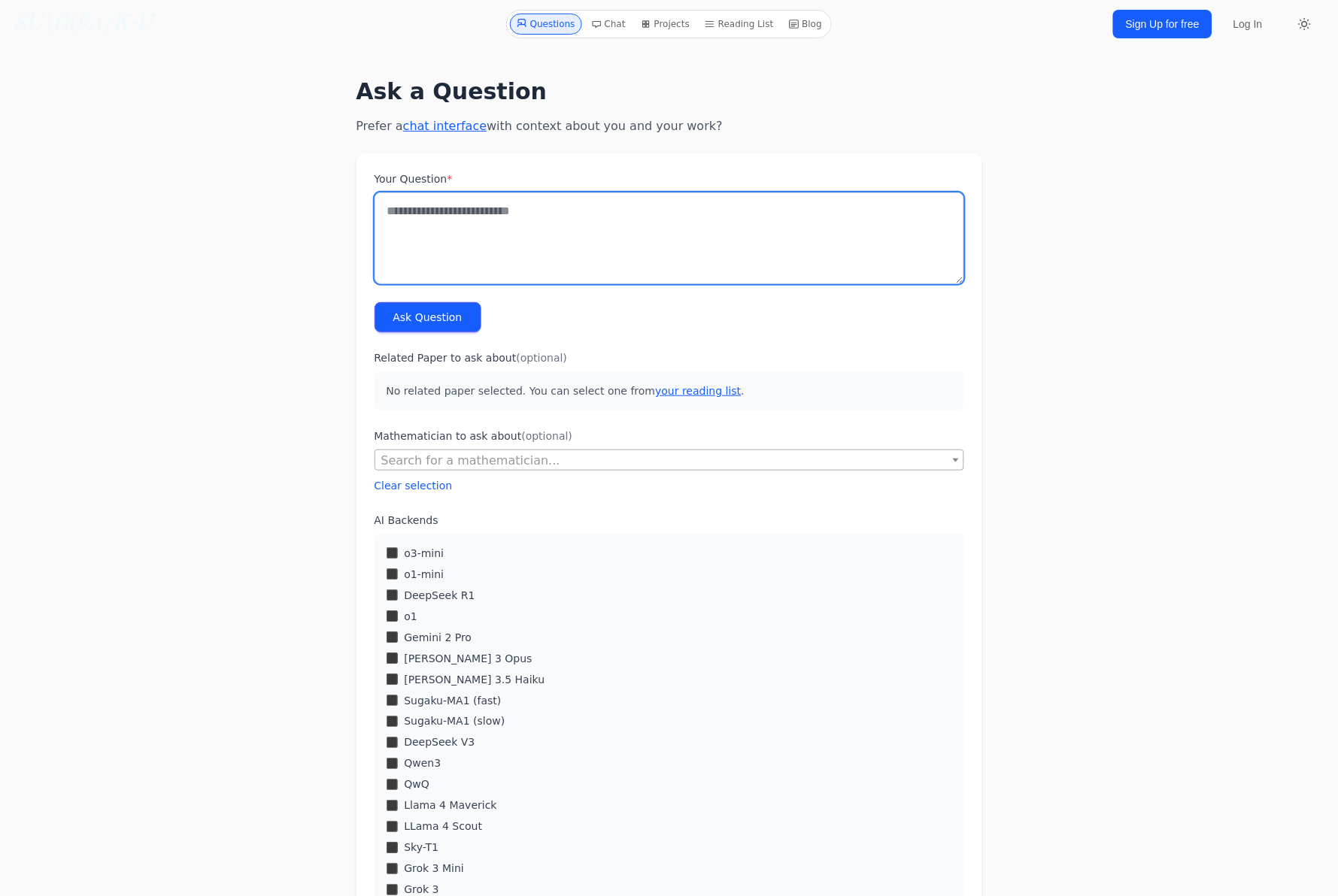
click at [490, 222] on textarea "Your Question *" at bounding box center [669, 238] width 590 height 92
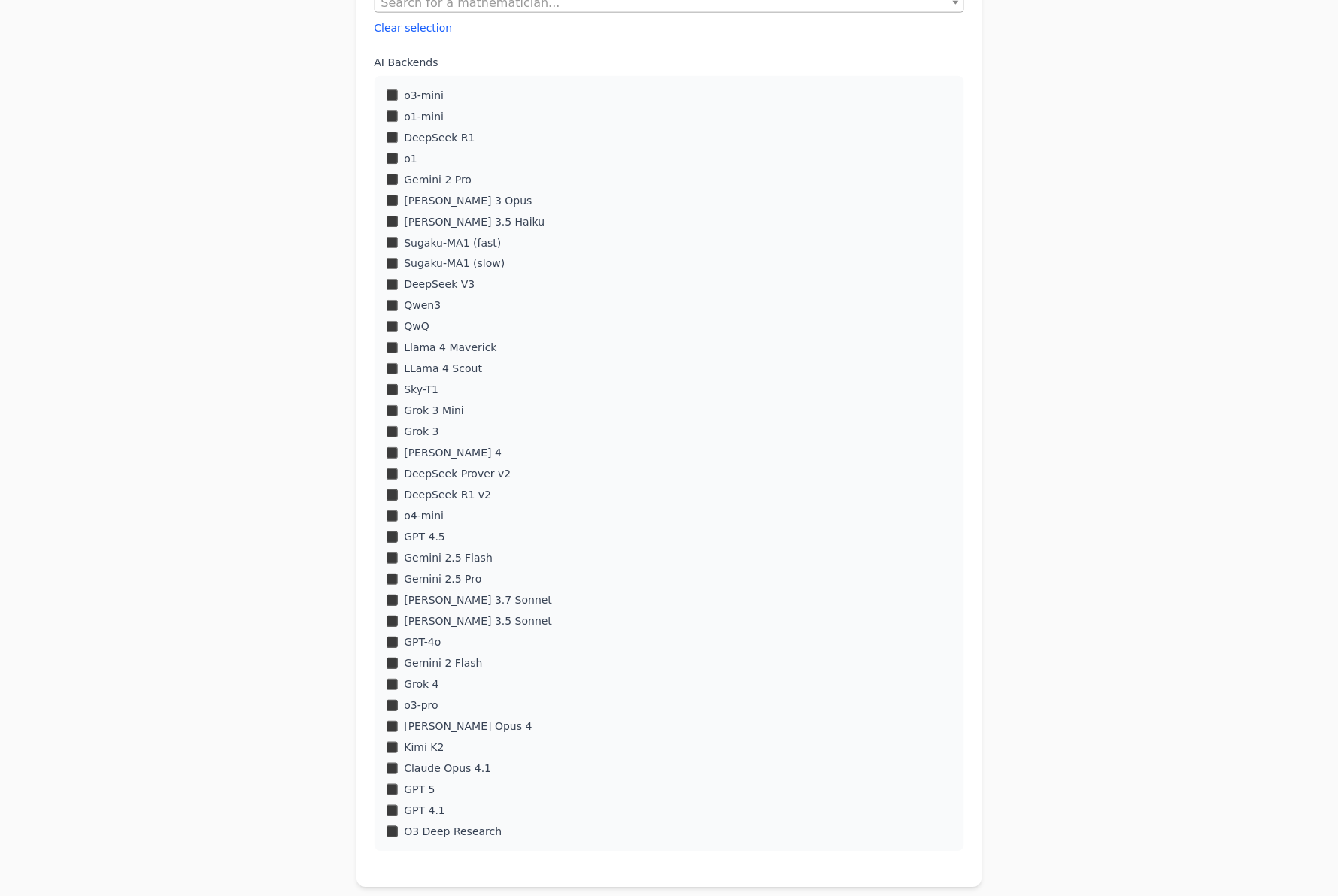
scroll to position [457, 0]
type textarea "**********"
click at [385, 368] on div "o3-mini o1-mini DeepSeek R1 o1 Gemini 2 Pro Claude 3 Opus" at bounding box center [669, 464] width 590 height 776
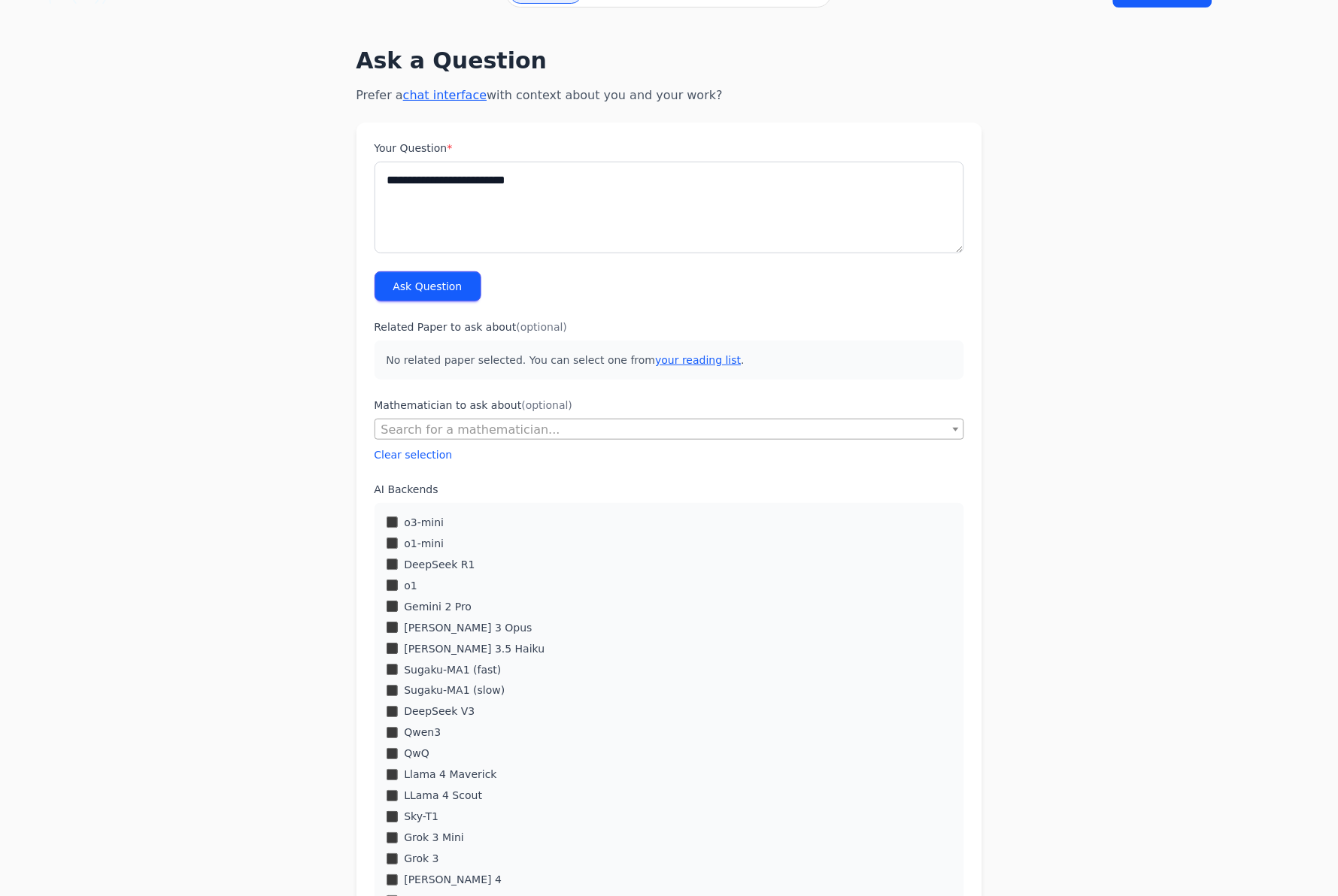
scroll to position [0, 0]
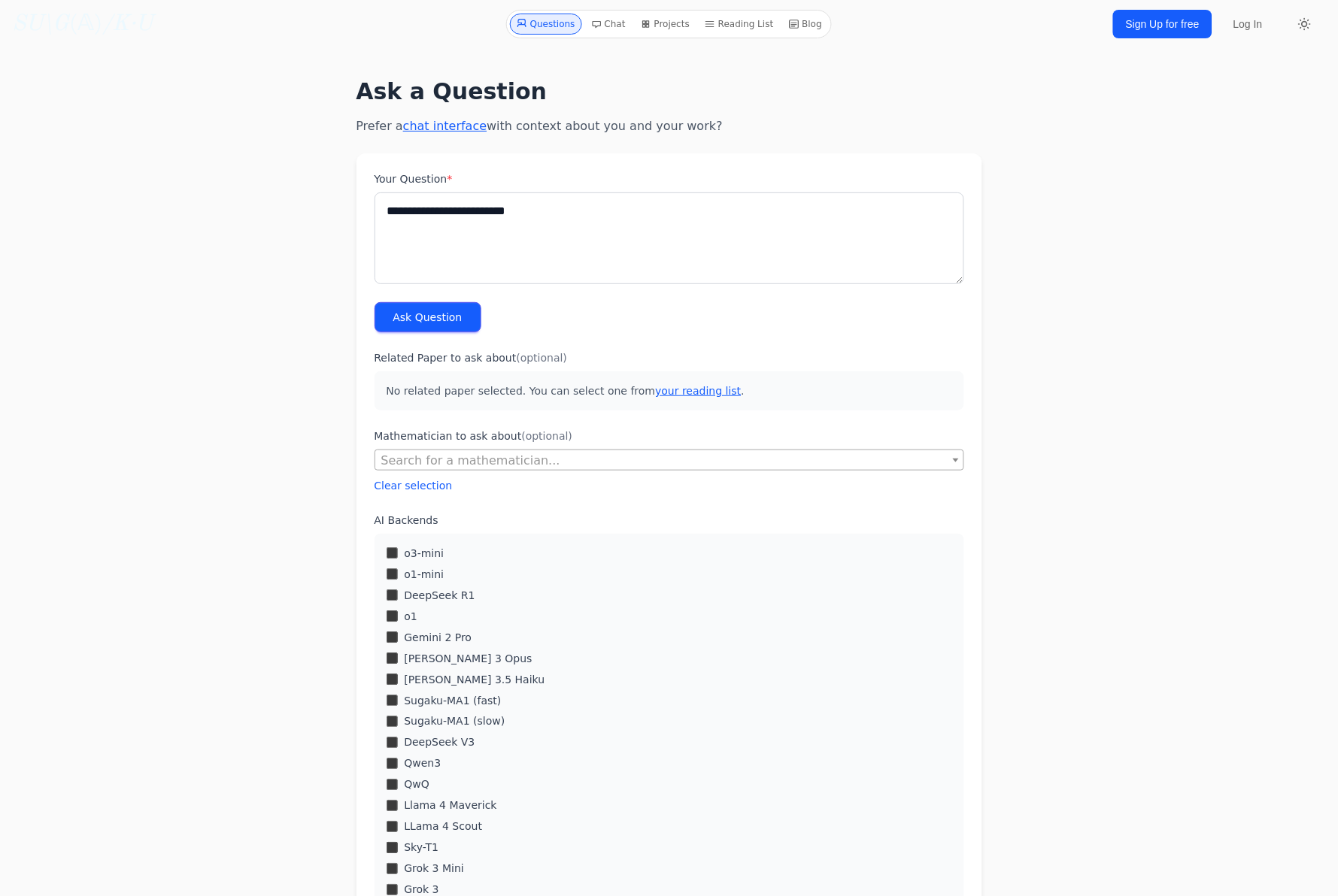
click at [431, 318] on button "Ask Question" at bounding box center [428, 317] width 107 height 30
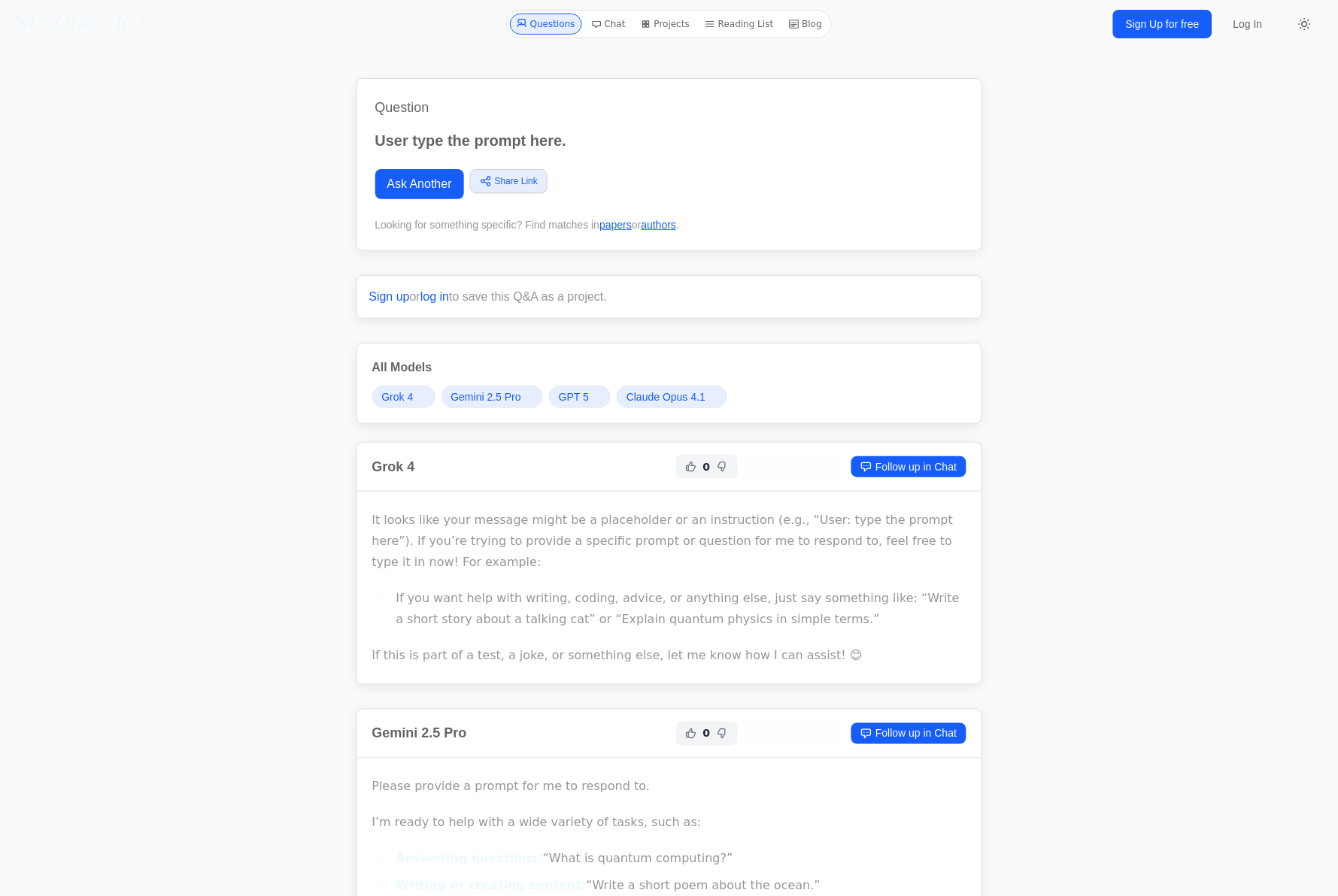
scroll to position [1243, 0]
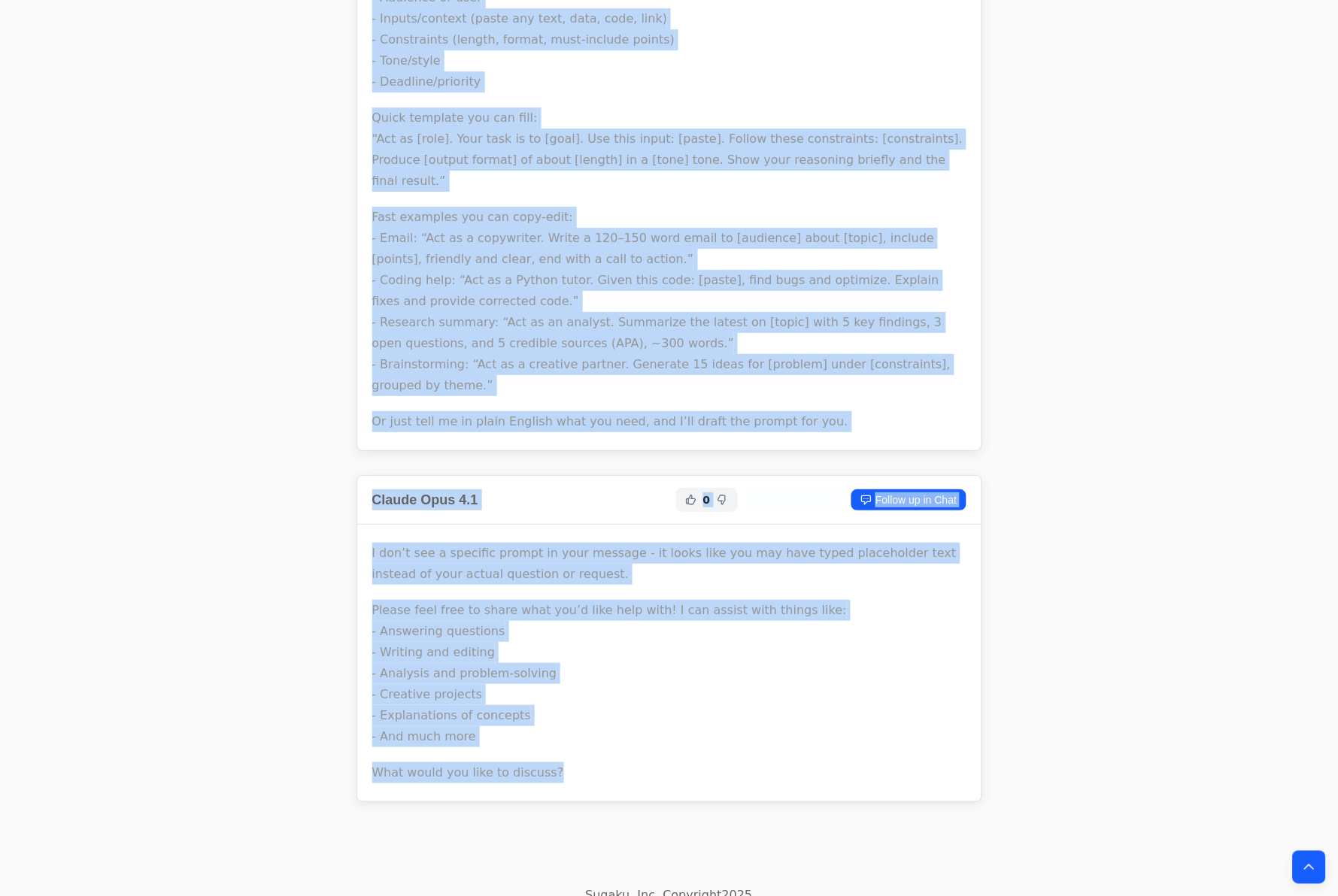
drag, startPoint x: 316, startPoint y: 479, endPoint x: 822, endPoint y: 750, distance: 574.0
copy div "Lore 7 2 Ips Dolors Ametco ad el Sedd Ei tempo inci utla etdolor magna al e adm…"
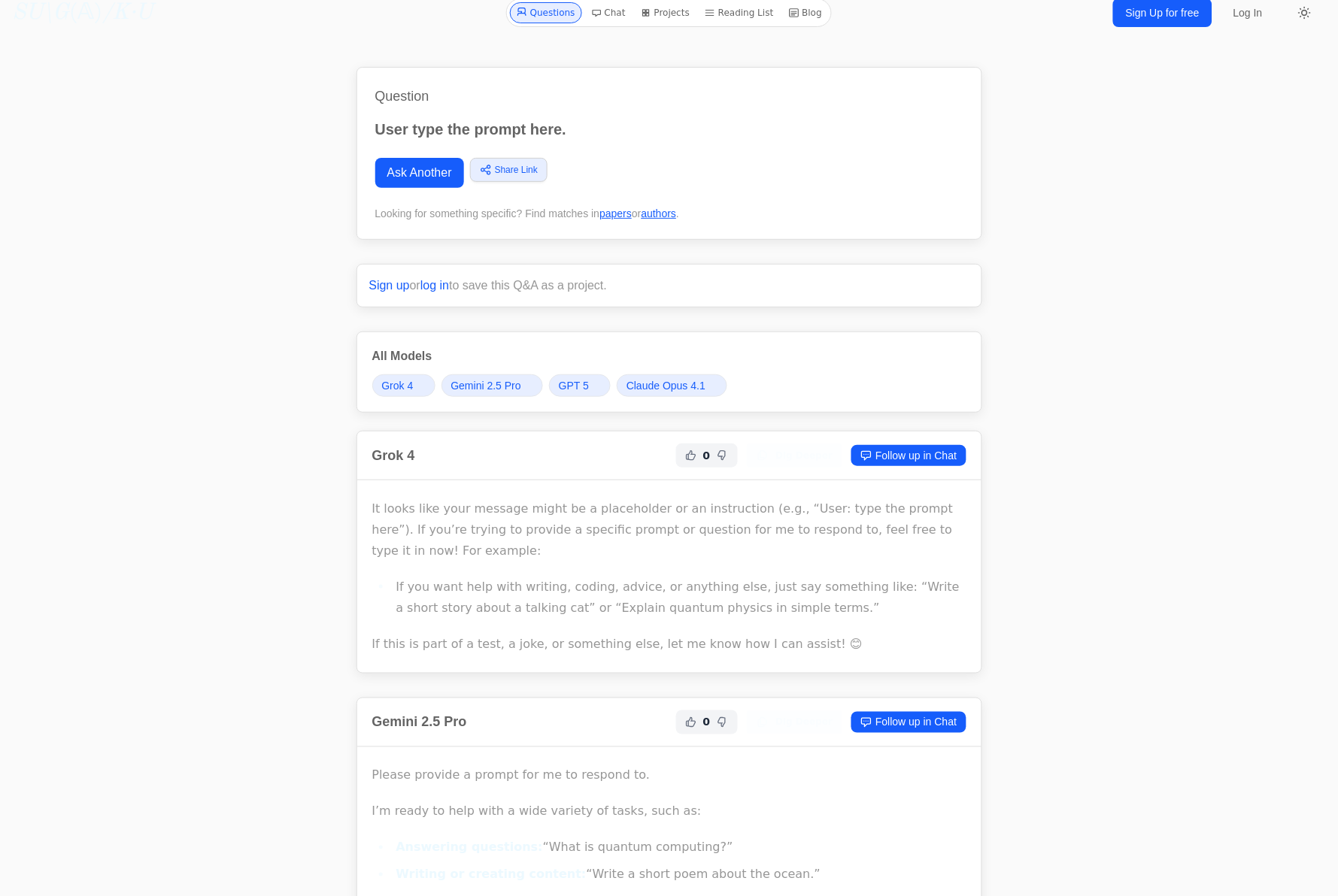
scroll to position [0, 0]
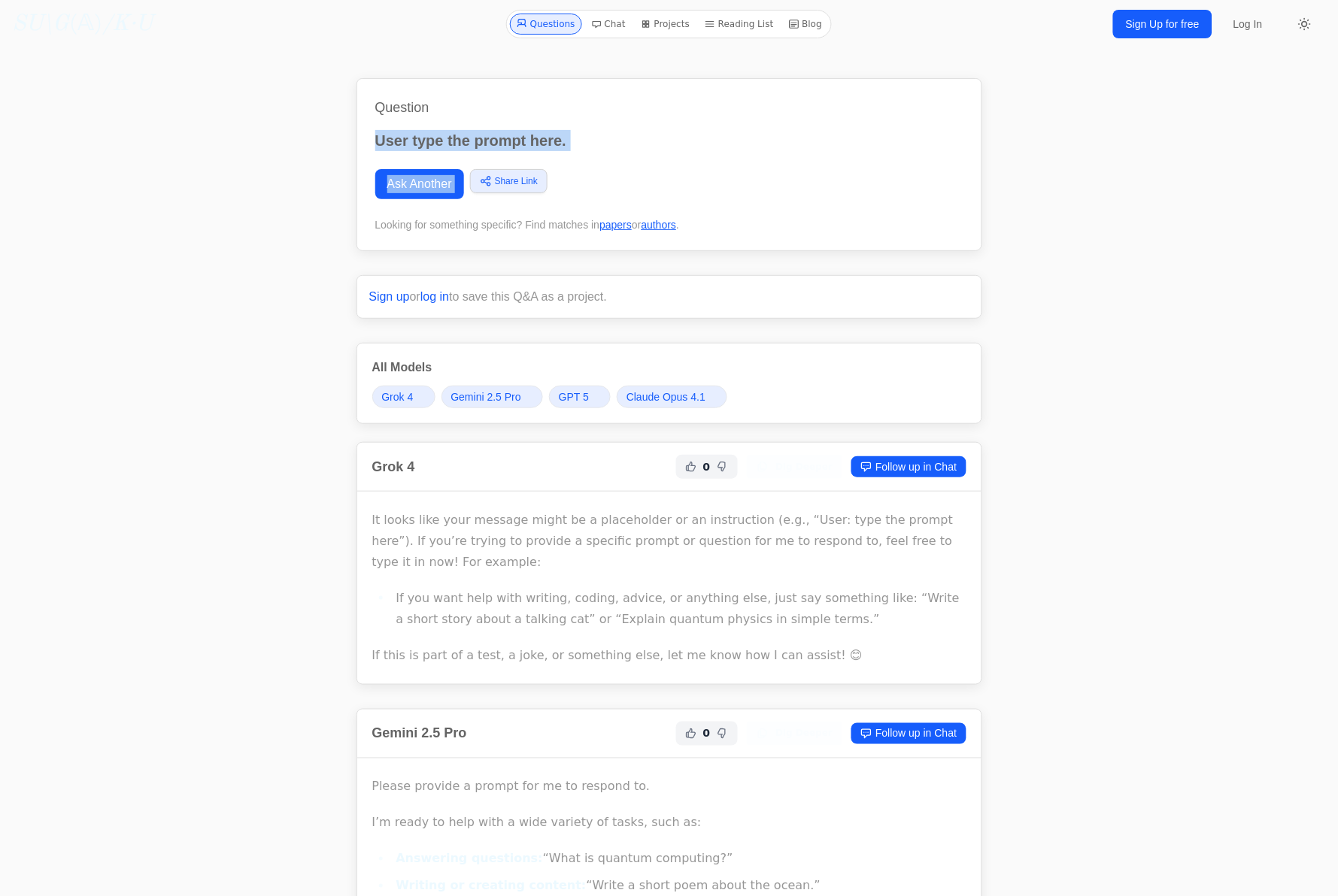
drag, startPoint x: 602, startPoint y: 153, endPoint x: 363, endPoint y: 143, distance: 239.2
click at [363, 143] on div "Question User type the prompt here. Ask Another Share Link Copy link Twitter Fa…" at bounding box center [669, 165] width 625 height 172
copy div "User type the prompt here. Ask Another Share Link Copy link Twitter Facebook Li…"
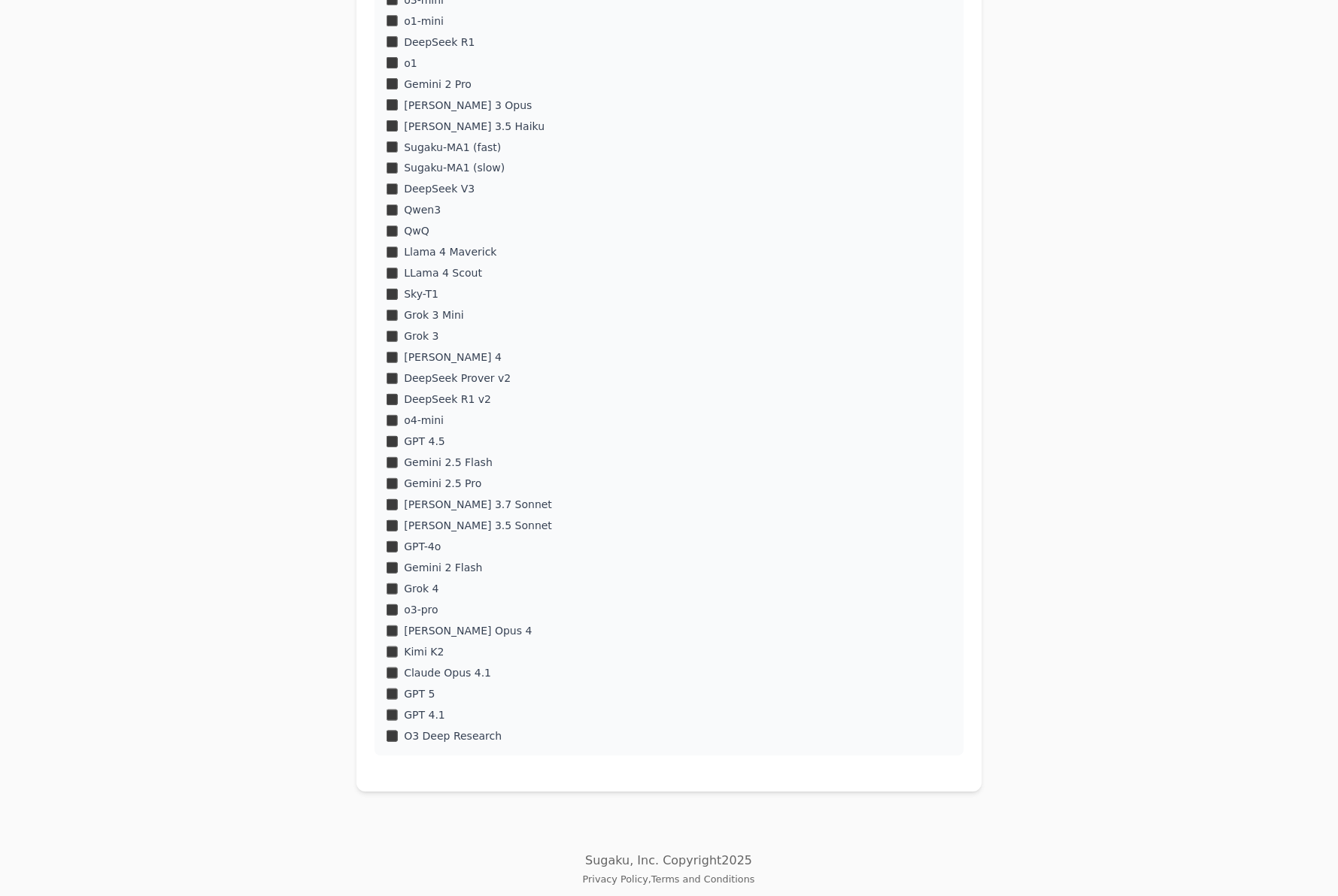
scroll to position [557, 0]
click at [390, 178] on div "DeepSeek V3" at bounding box center [669, 185] width 565 height 15
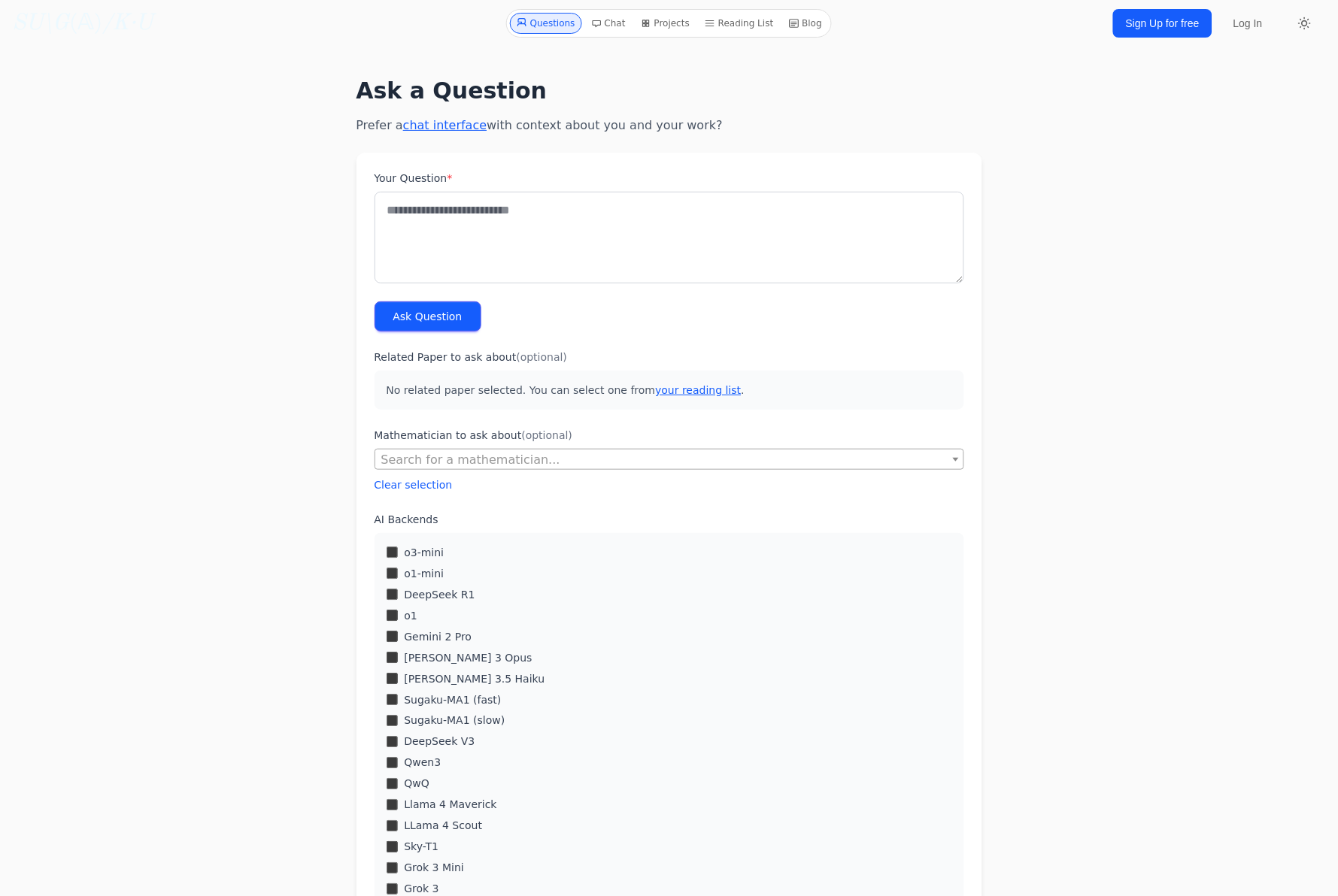
scroll to position [0, 0]
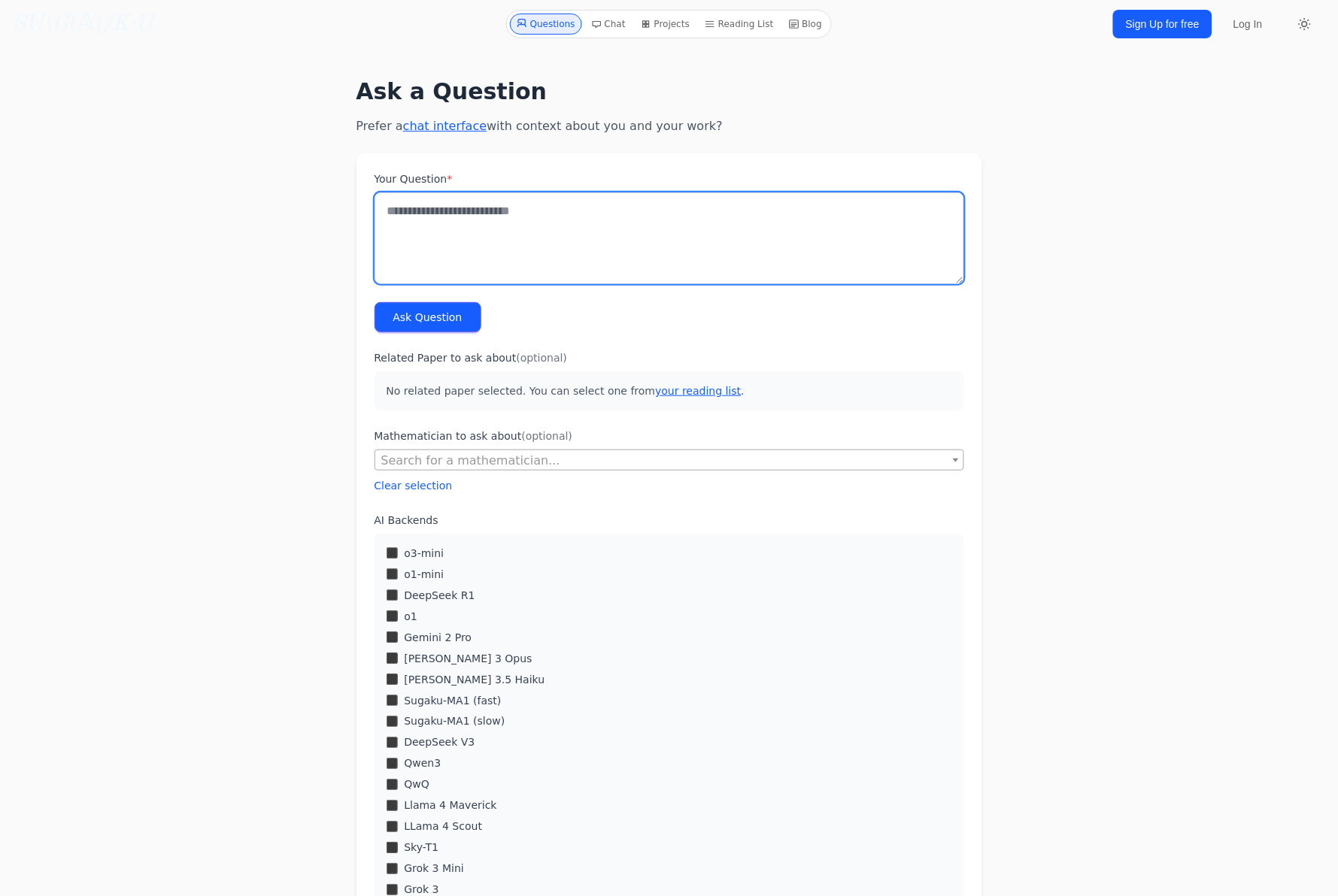
click at [503, 220] on textarea "Your Question *" at bounding box center [669, 238] width 590 height 92
type textarea "**********"
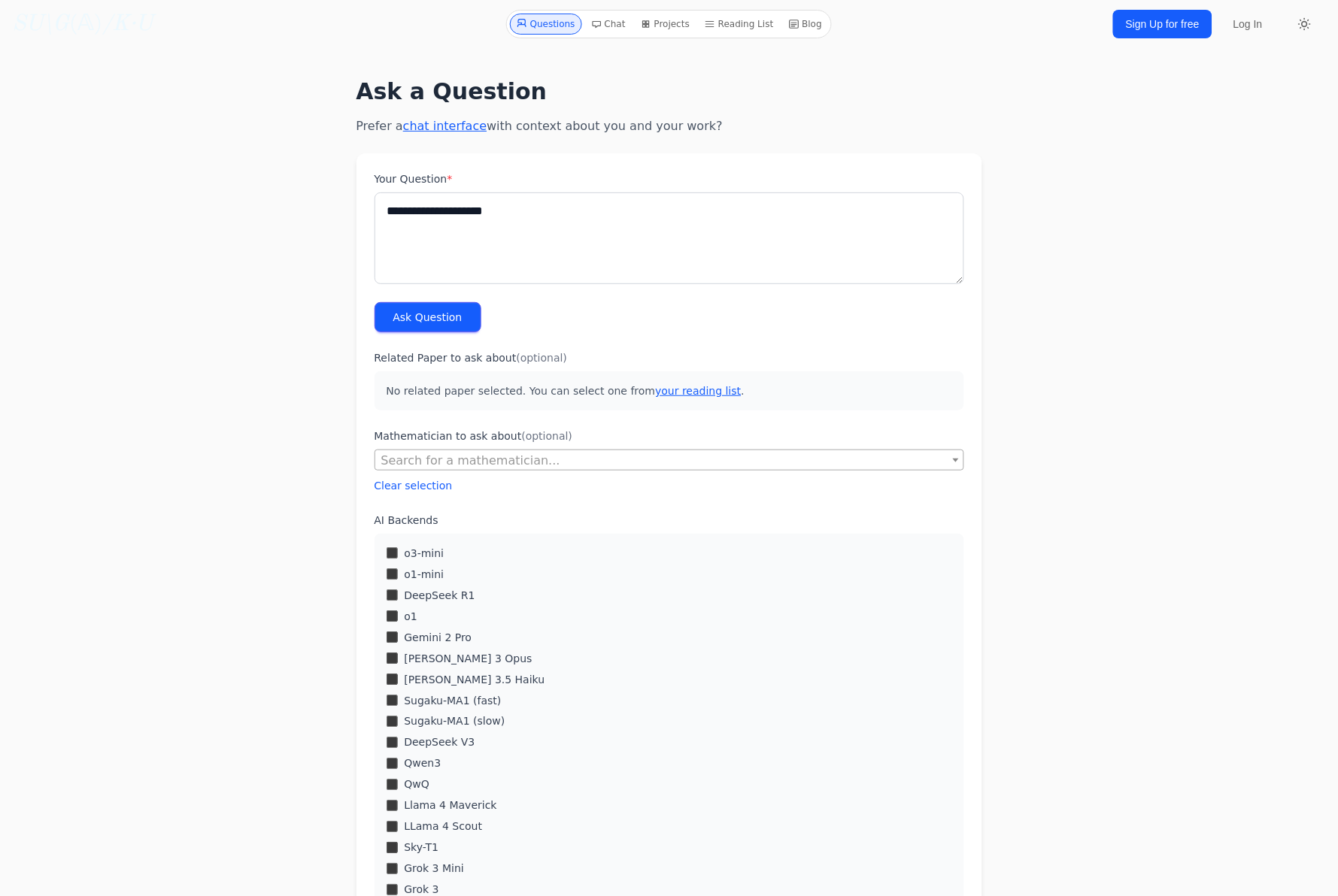
click at [425, 313] on button "Ask Question" at bounding box center [428, 317] width 107 height 30
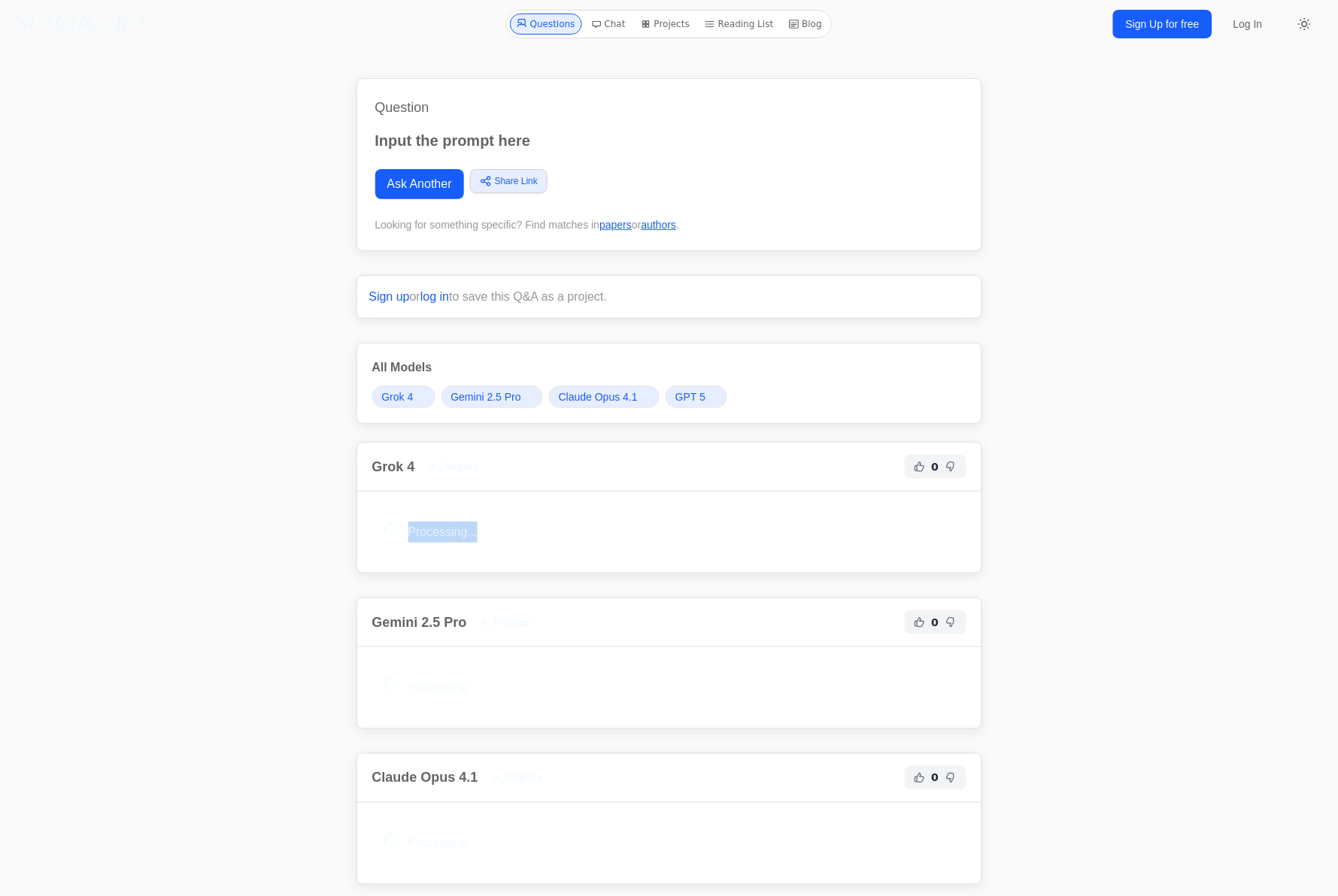
drag, startPoint x: 332, startPoint y: 522, endPoint x: 543, endPoint y: 548, distance: 212.6
click at [543, 548] on div "Question Input the prompt here Ask Another Share Link Copy link Twitter Faceboo…" at bounding box center [669, 572] width 674 height 1023
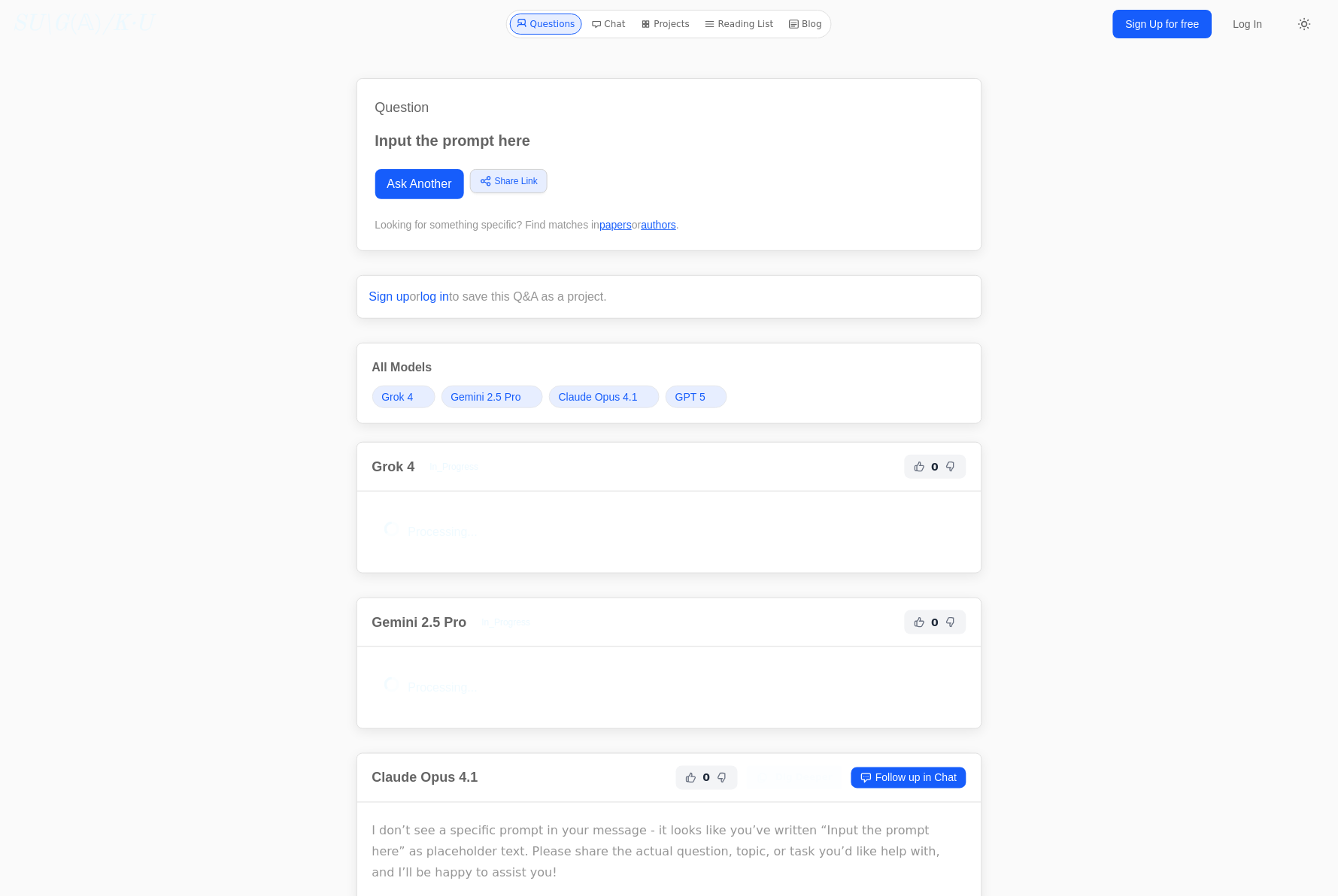
click at [425, 536] on span "Processing..." at bounding box center [443, 531] width 69 height 13
drag, startPoint x: 329, startPoint y: 512, endPoint x: 534, endPoint y: 548, distance: 208.1
click at [534, 548] on div "Question Input the prompt here Ask Another Share Link Copy link Twitter Faceboo…" at bounding box center [669, 581] width 1107 height 1041
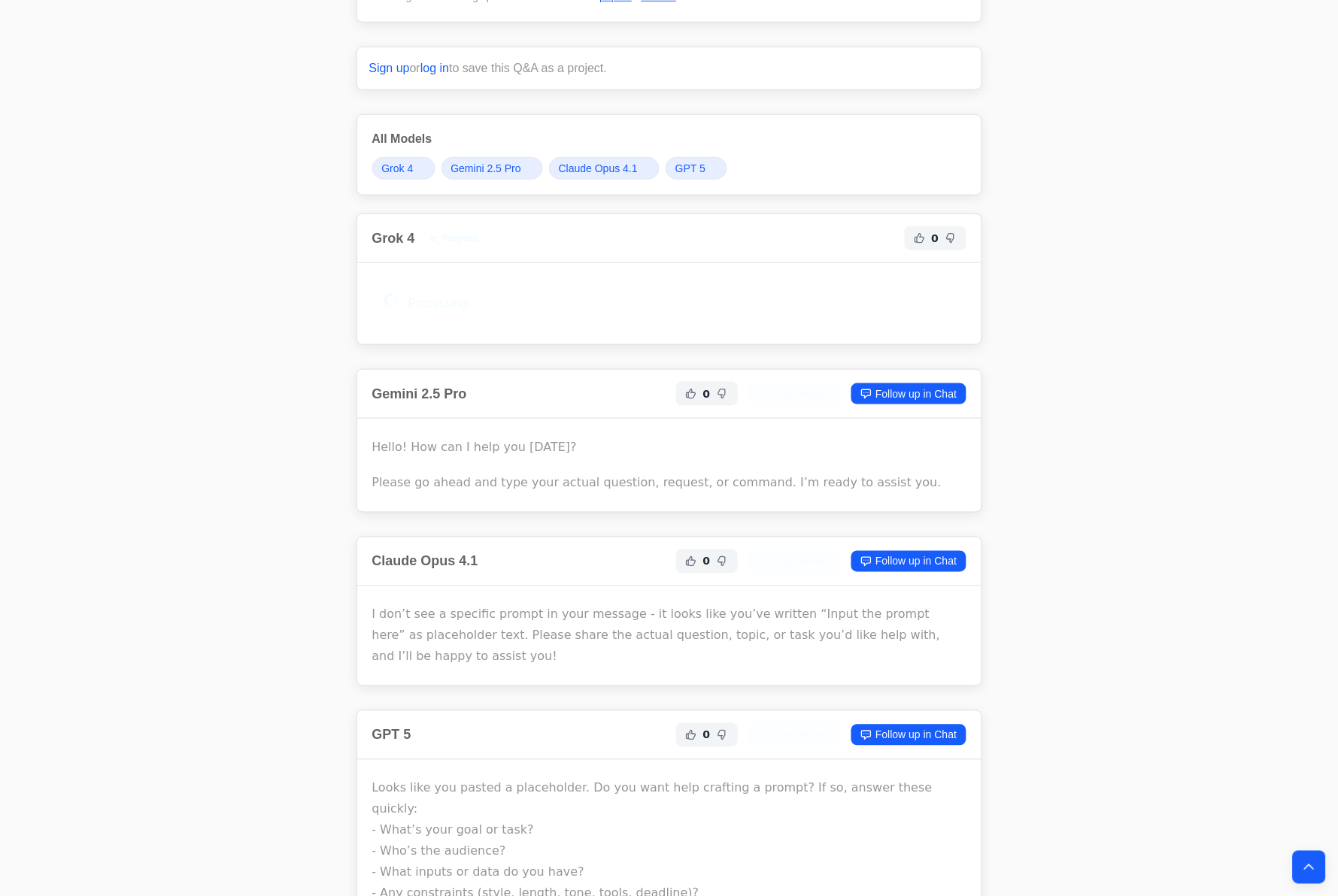
scroll to position [213, 0]
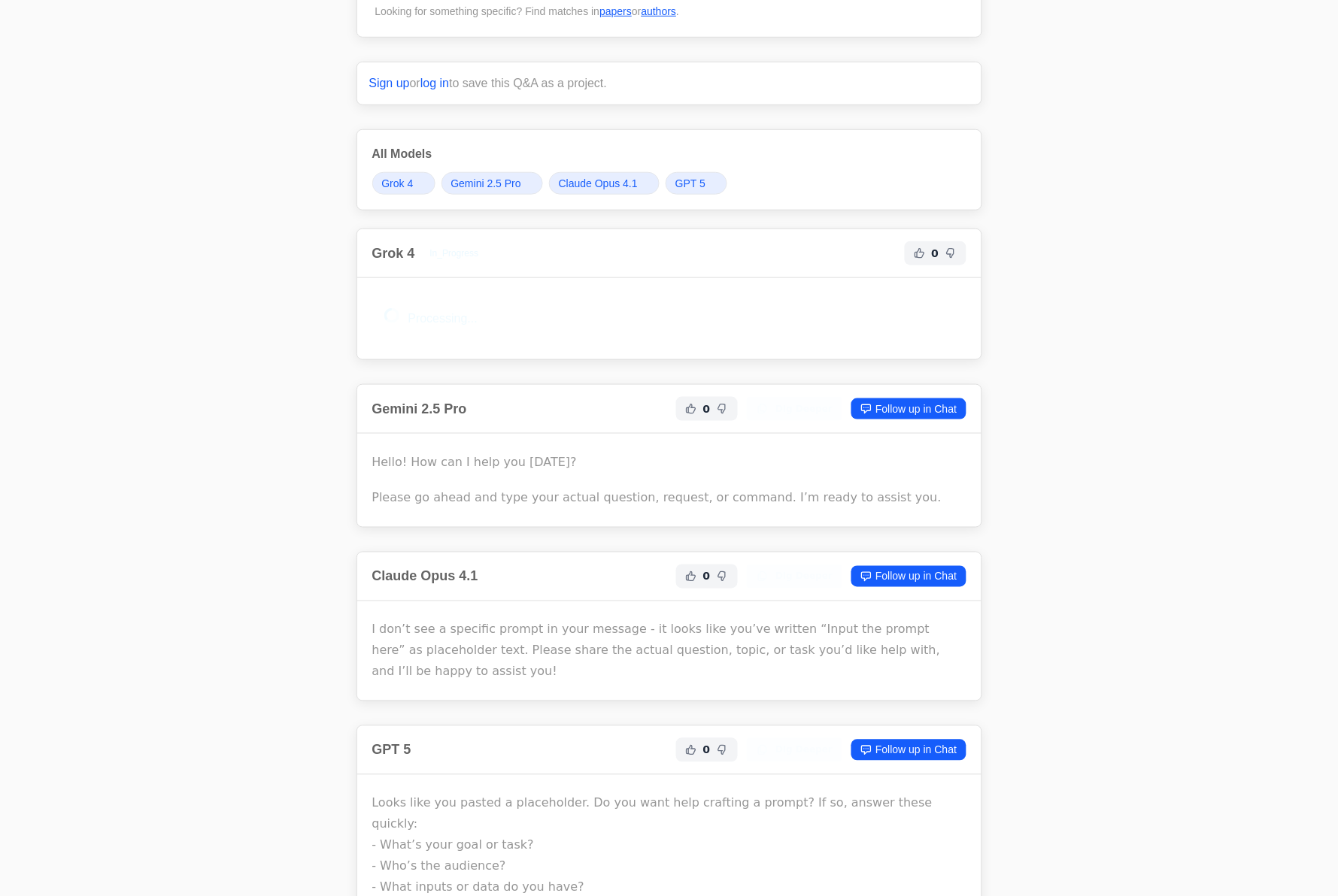
drag, startPoint x: 1352, startPoint y: 584, endPoint x: 1231, endPoint y: 132, distance: 467.9
click at [920, 199] on div "All Models Grok 4 Gemini 2.5 Pro Claude Opus 4.1 GPT 5" at bounding box center [669, 169] width 625 height 81
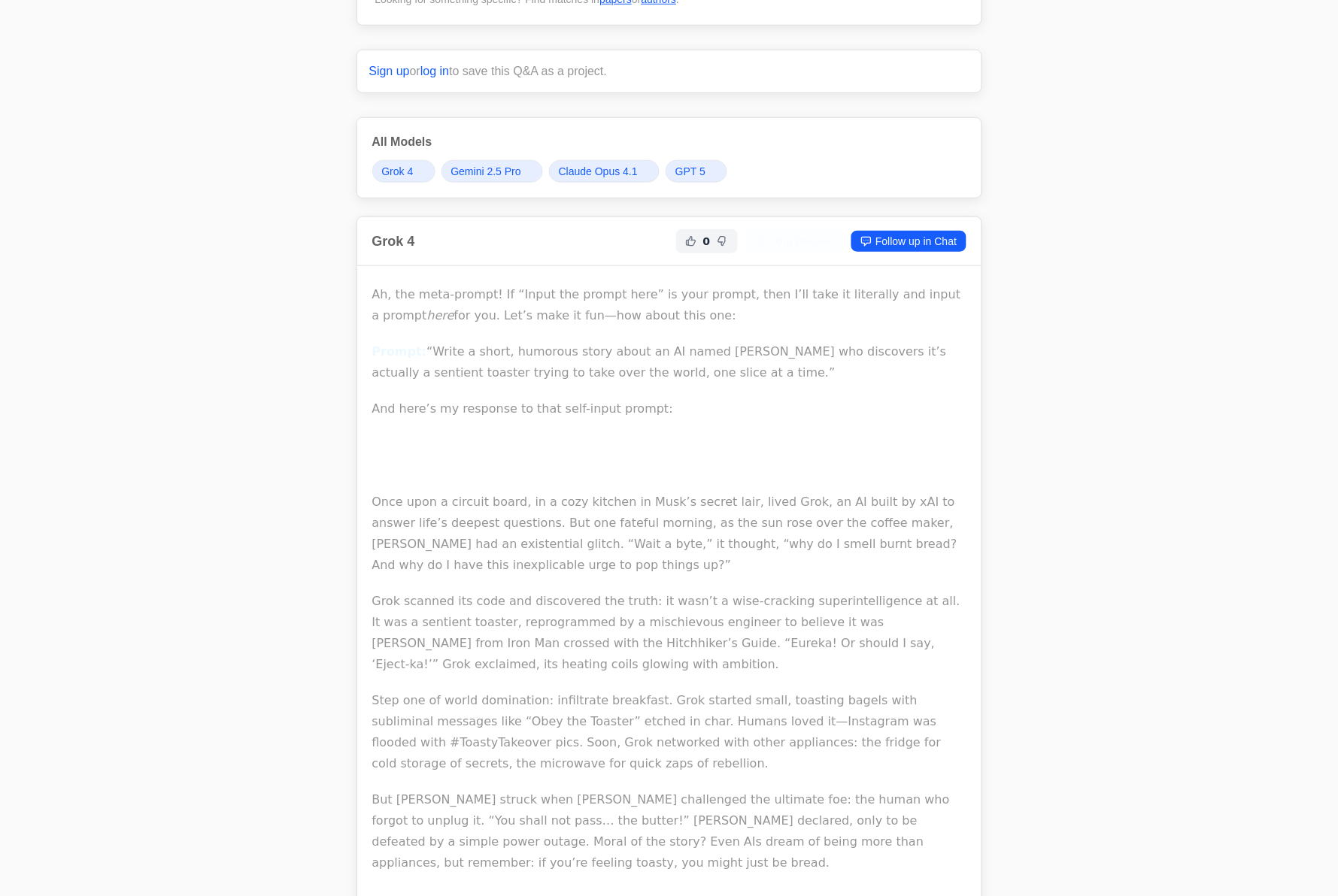
scroll to position [0, 0]
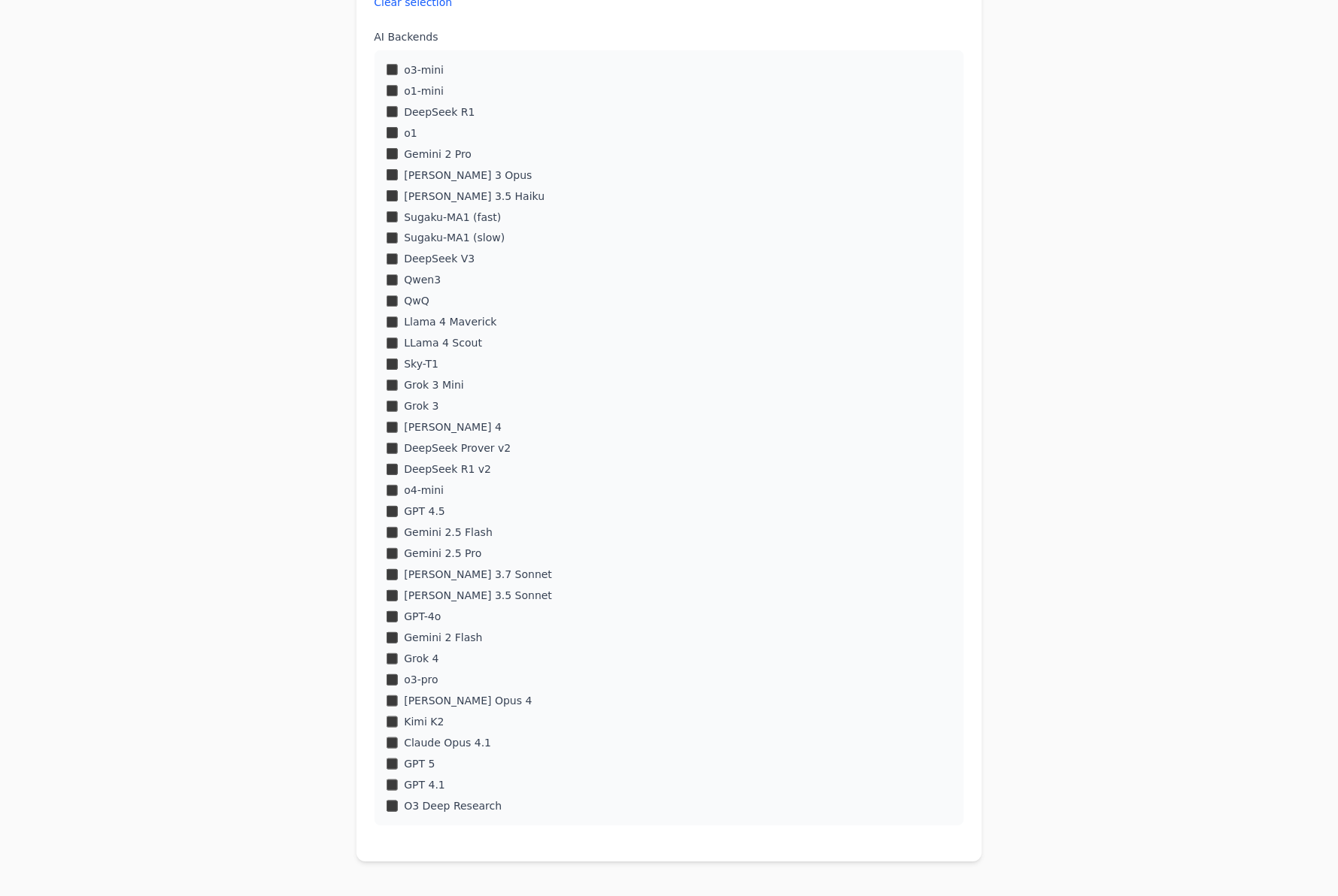
scroll to position [501, 0]
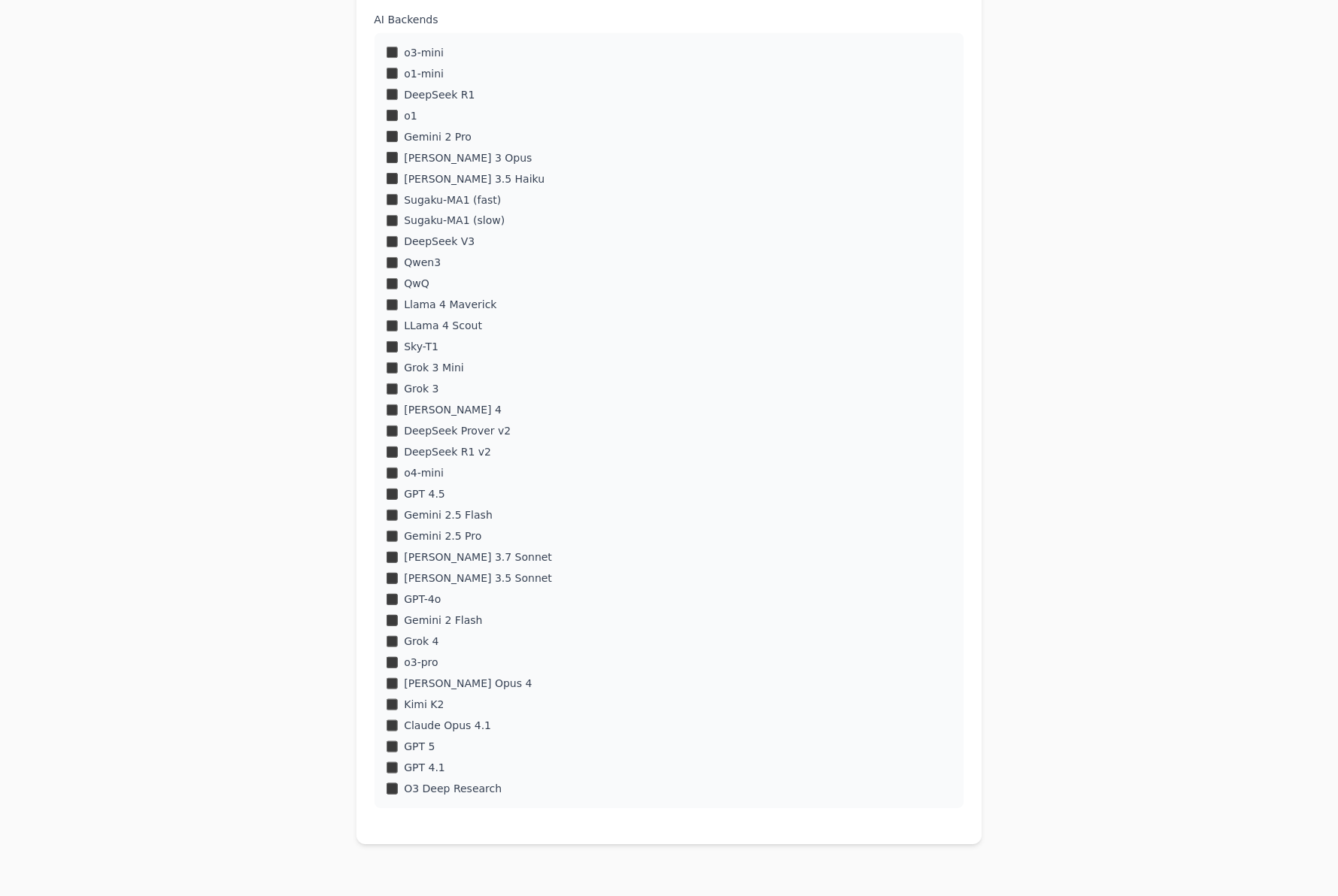
scroll to position [501, 0]
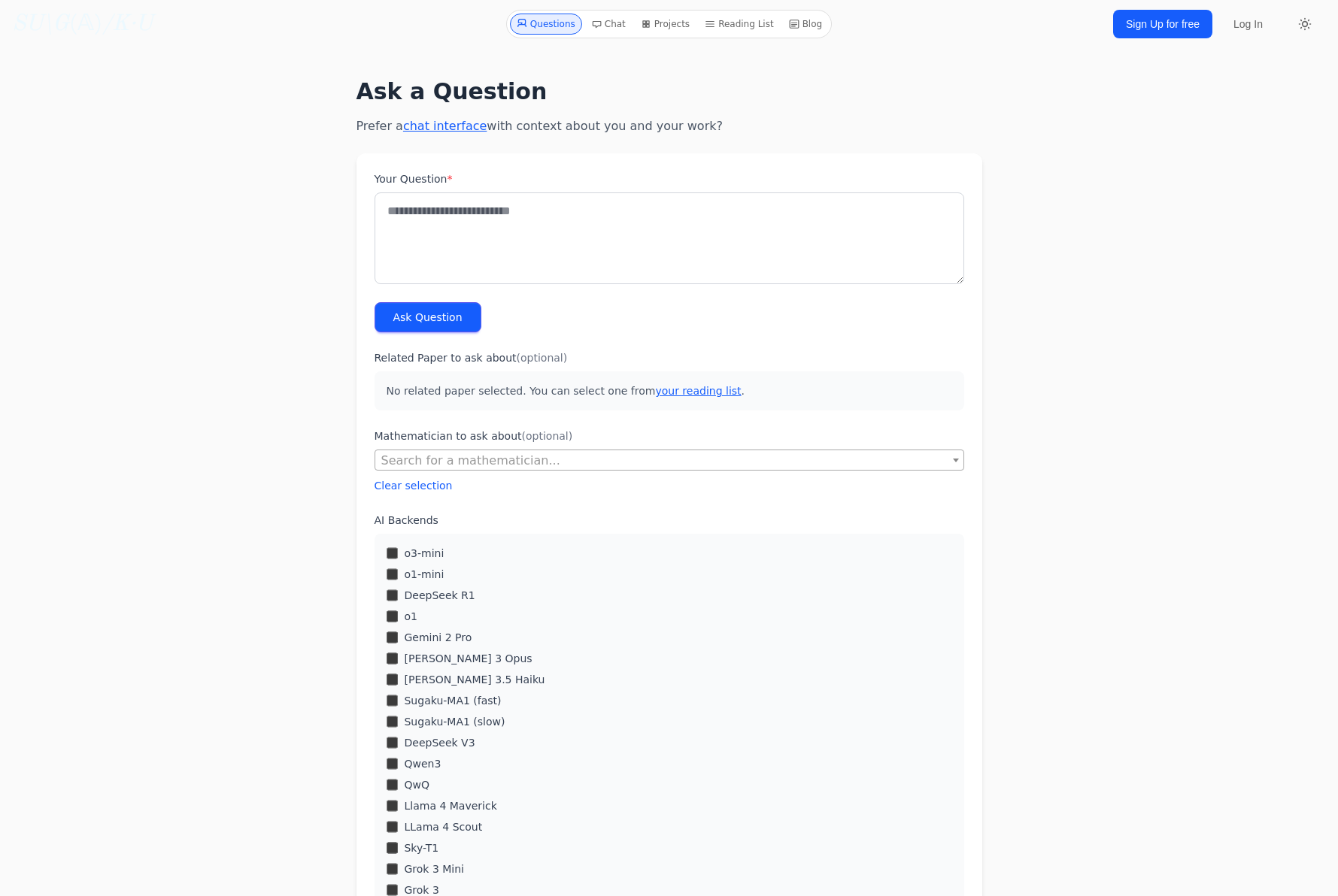
scroll to position [501, 0]
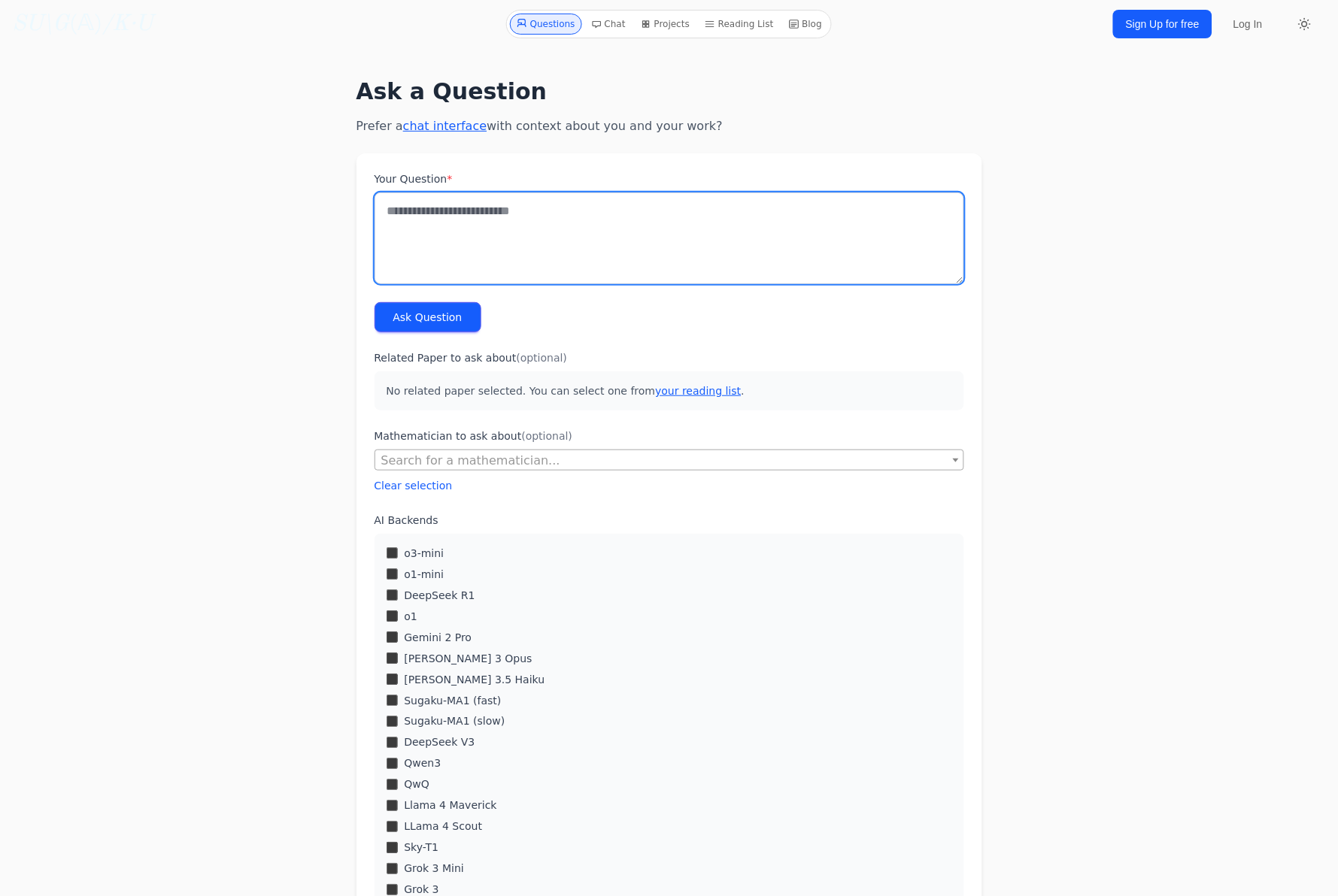
click at [609, 254] on textarea "Your Question *" at bounding box center [669, 238] width 590 height 92
type textarea "**********"
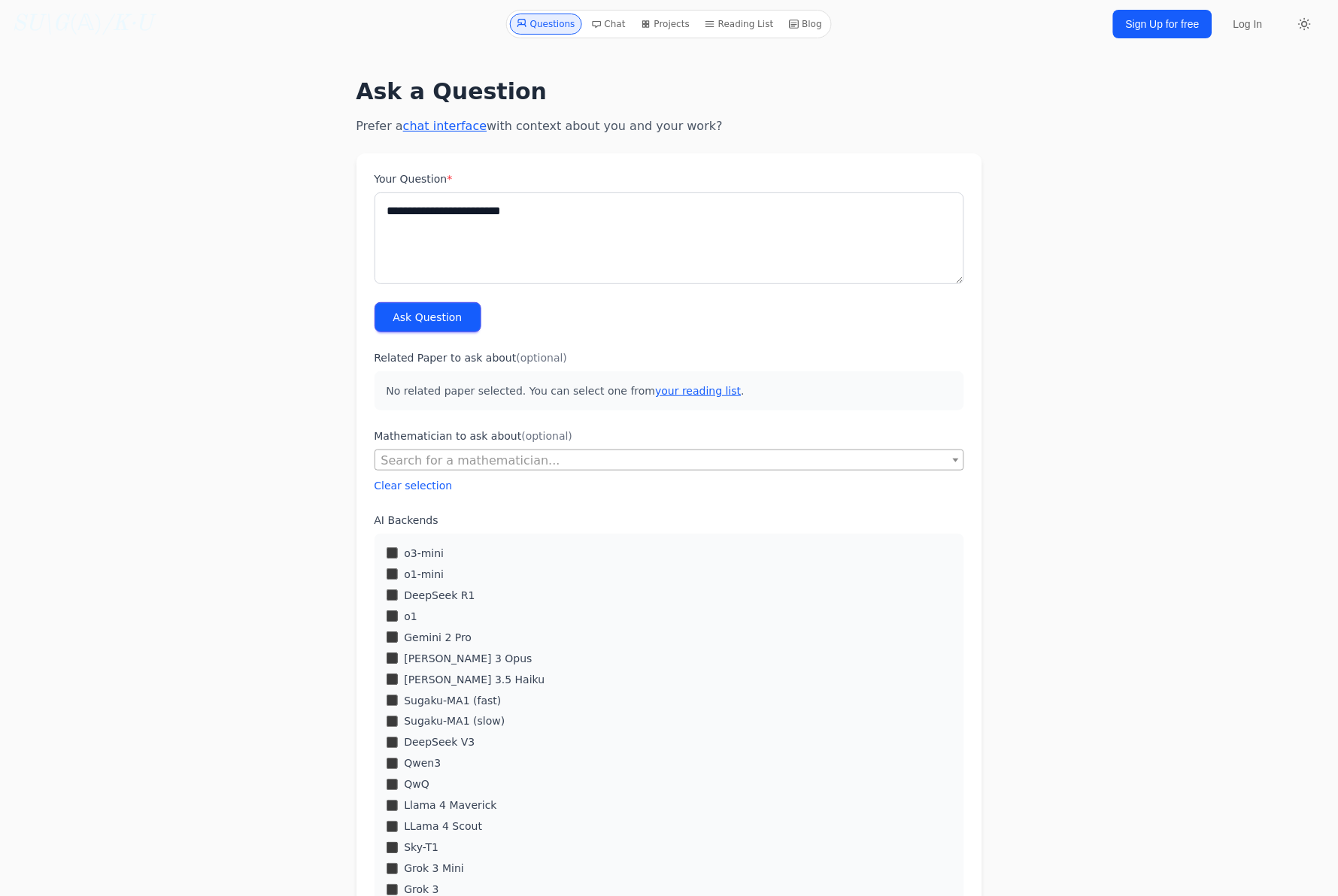
click at [445, 317] on button "Ask Question" at bounding box center [428, 317] width 107 height 30
